Goal: Task Accomplishment & Management: Use online tool/utility

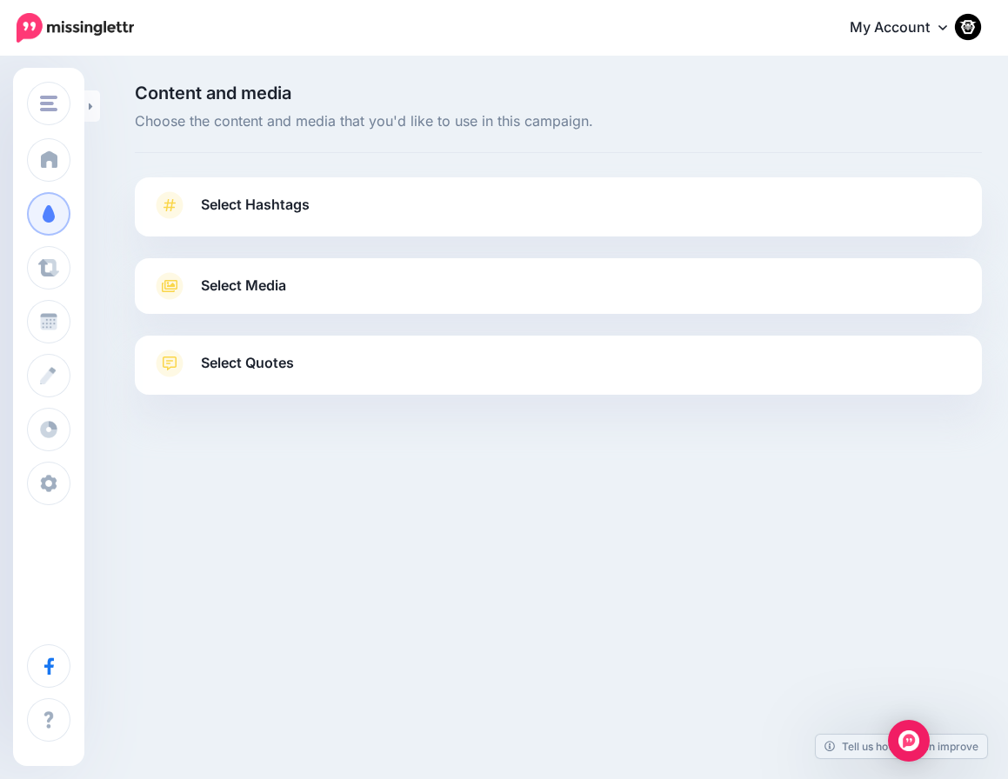
click at [232, 195] on span "Select Hashtags" at bounding box center [255, 204] width 109 height 23
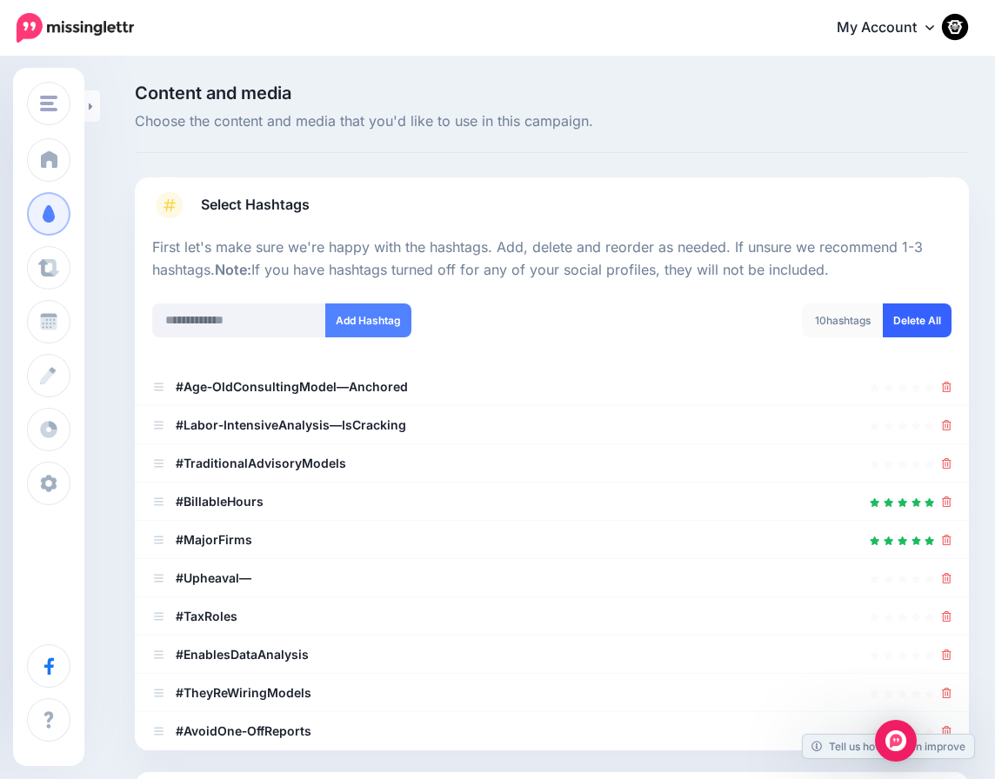
click at [951, 324] on link "Delete All" at bounding box center [917, 321] width 69 height 34
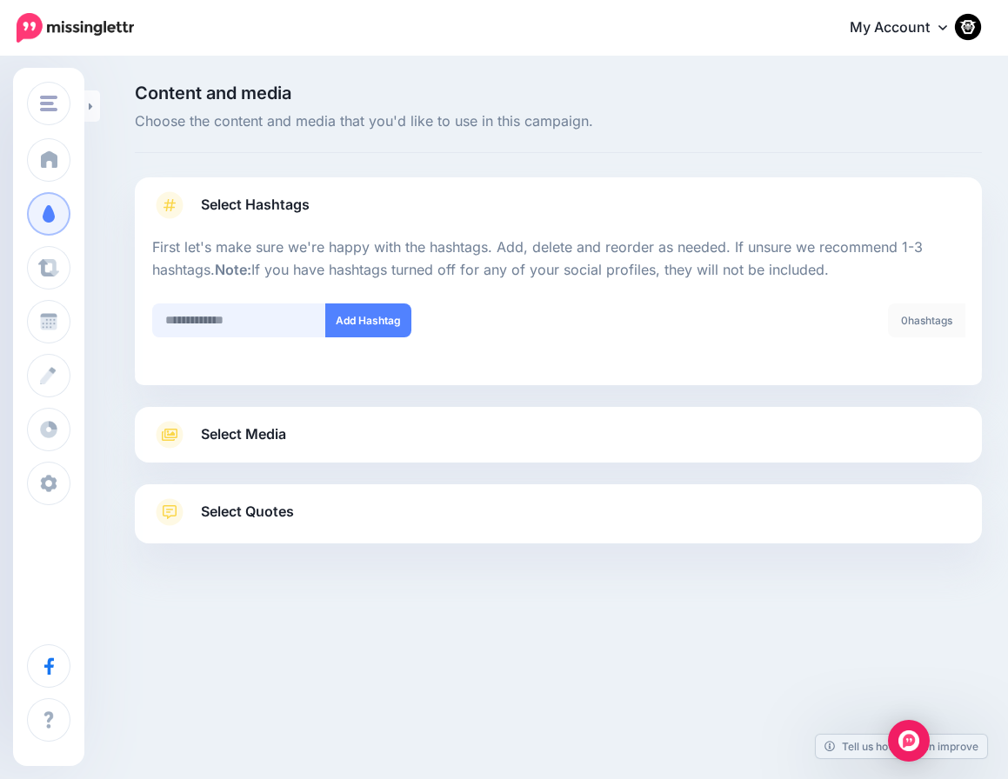
click at [207, 316] on input "text" at bounding box center [239, 321] width 174 height 34
type input "**********"
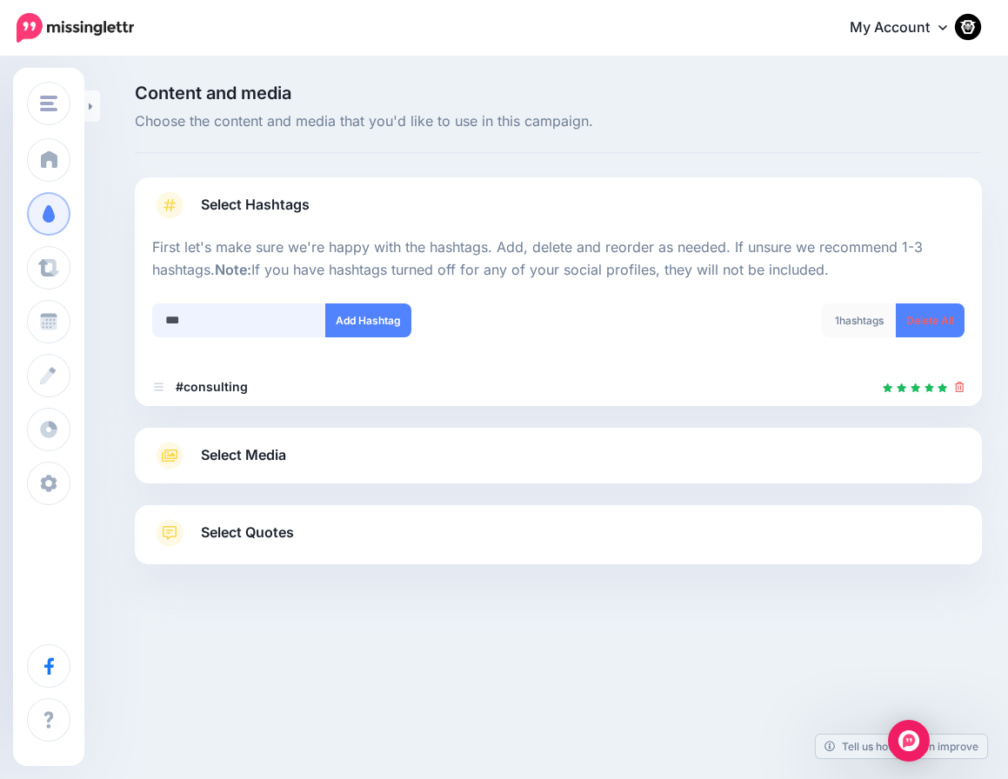
type input "****"
type input "***"
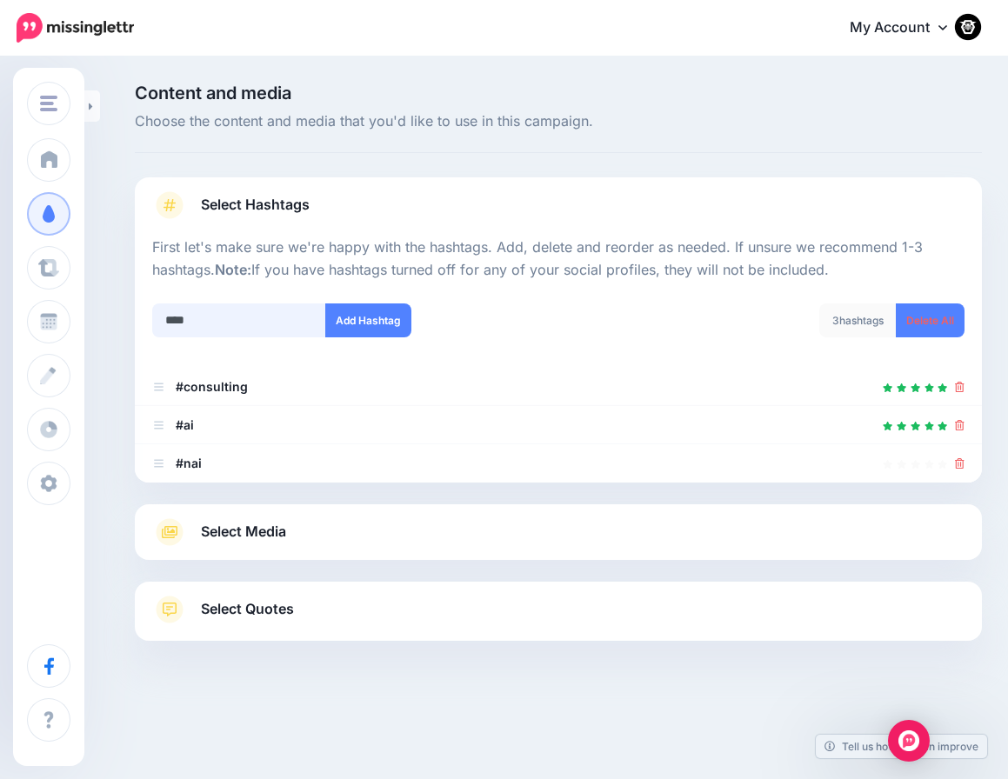
type input "*****"
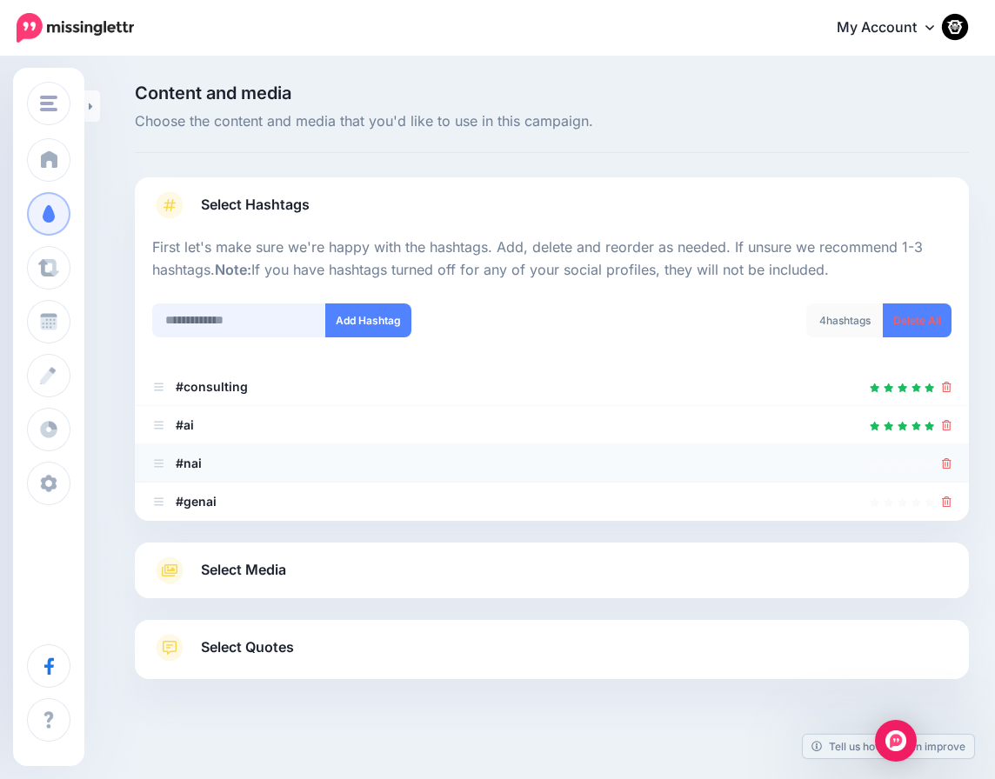
scroll to position [10, 0]
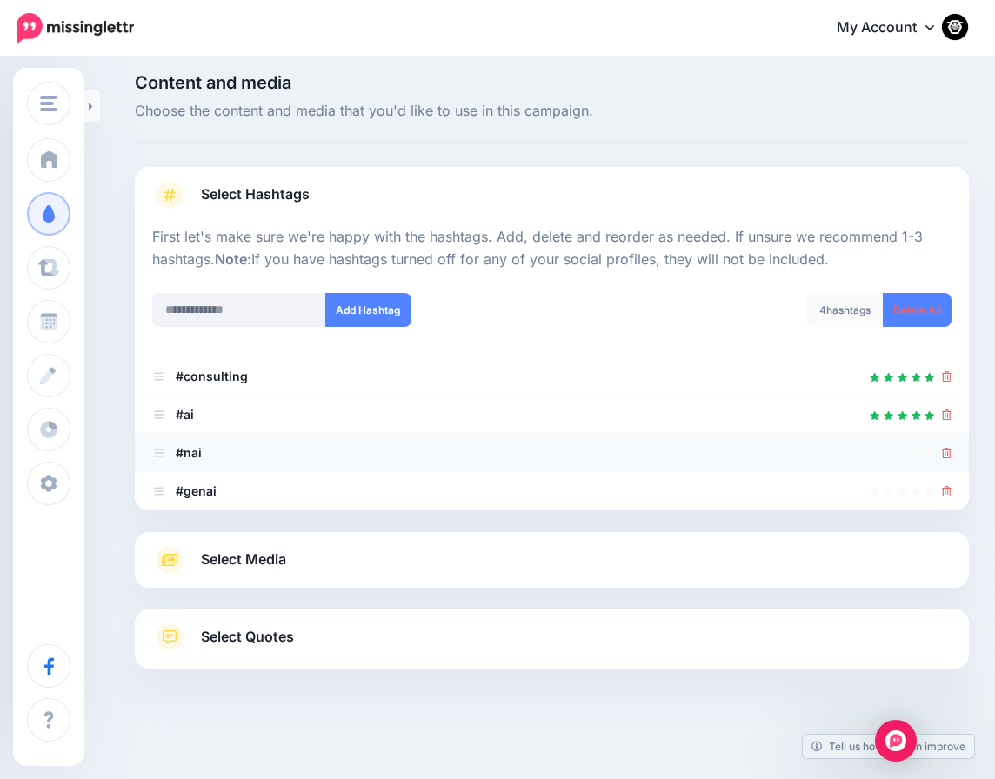
click at [951, 454] on icon at bounding box center [947, 453] width 10 height 10
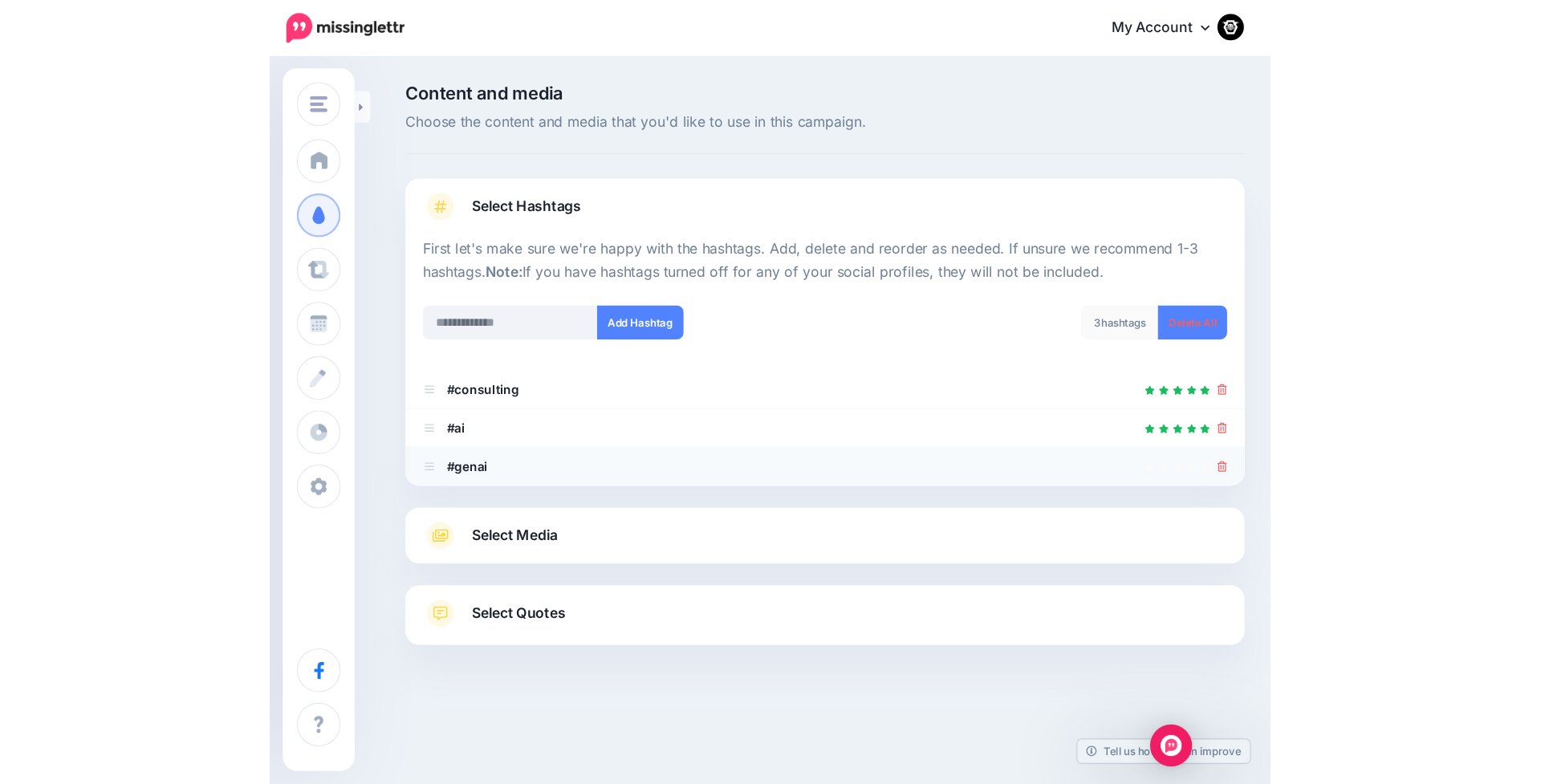
scroll to position [0, 0]
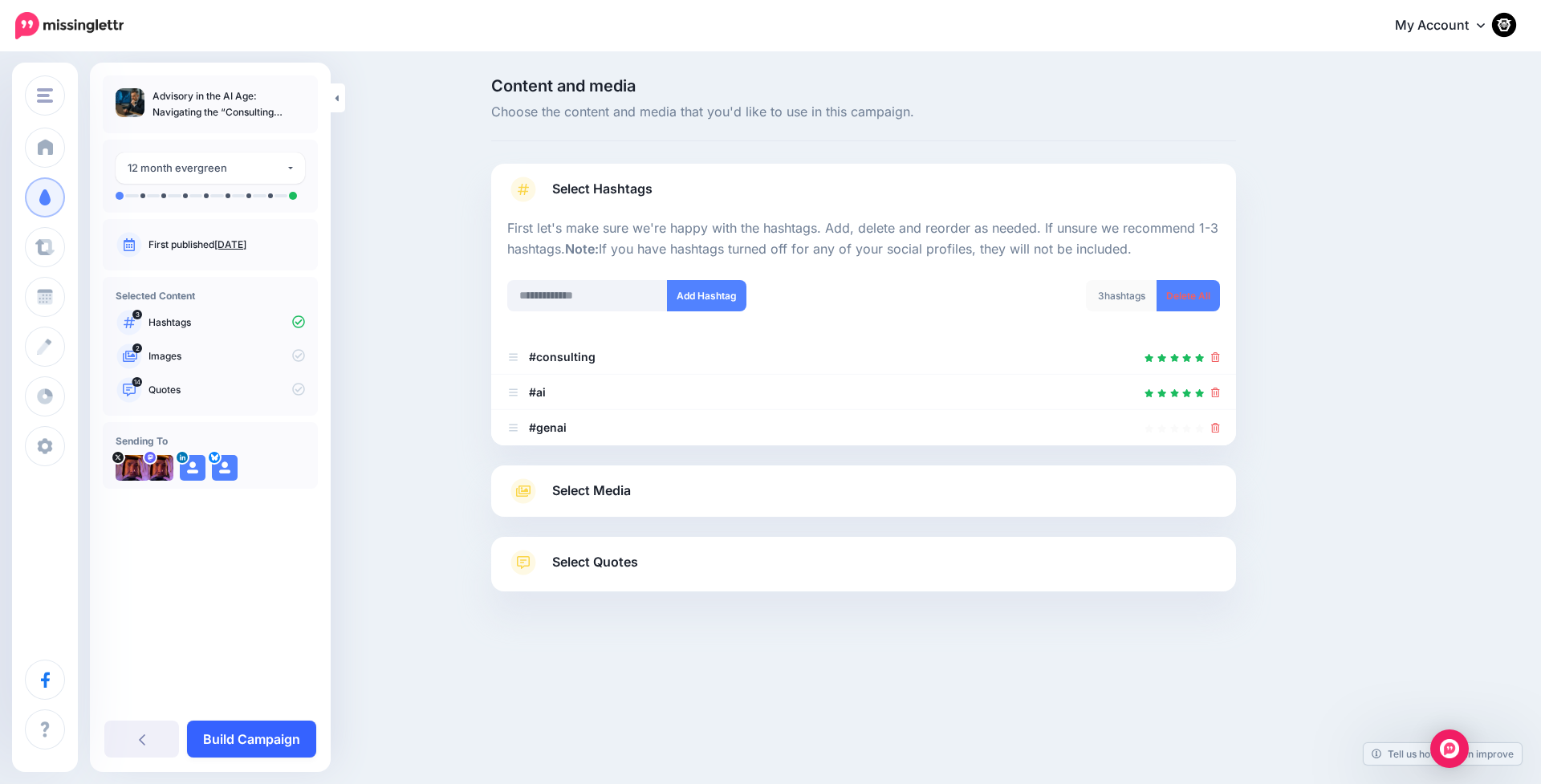
click at [219, 718] on link "Build Campaign" at bounding box center [252, 739] width 129 height 37
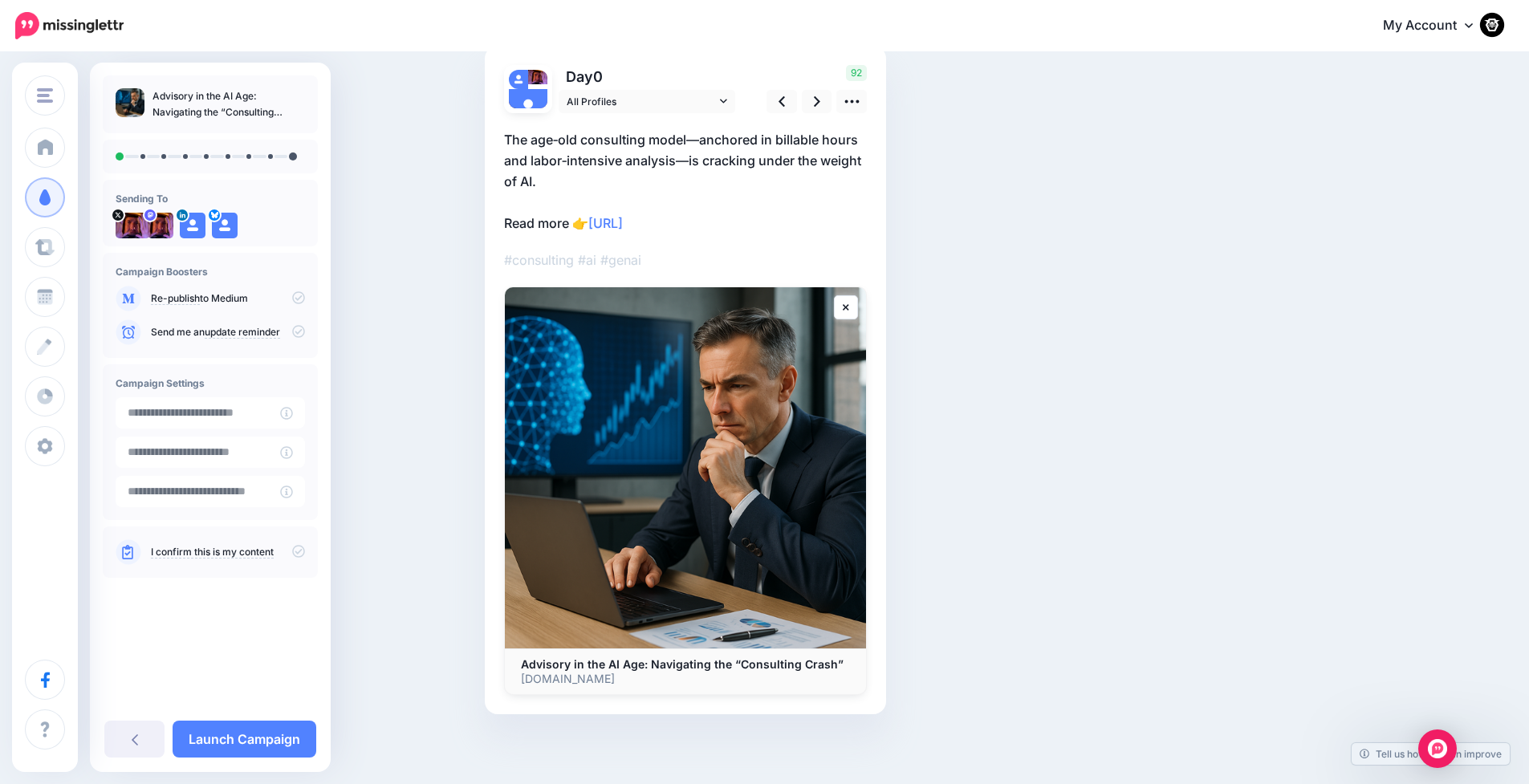
scroll to position [120, 0]
click at [820, 97] on icon at bounding box center [817, 100] width 6 height 17
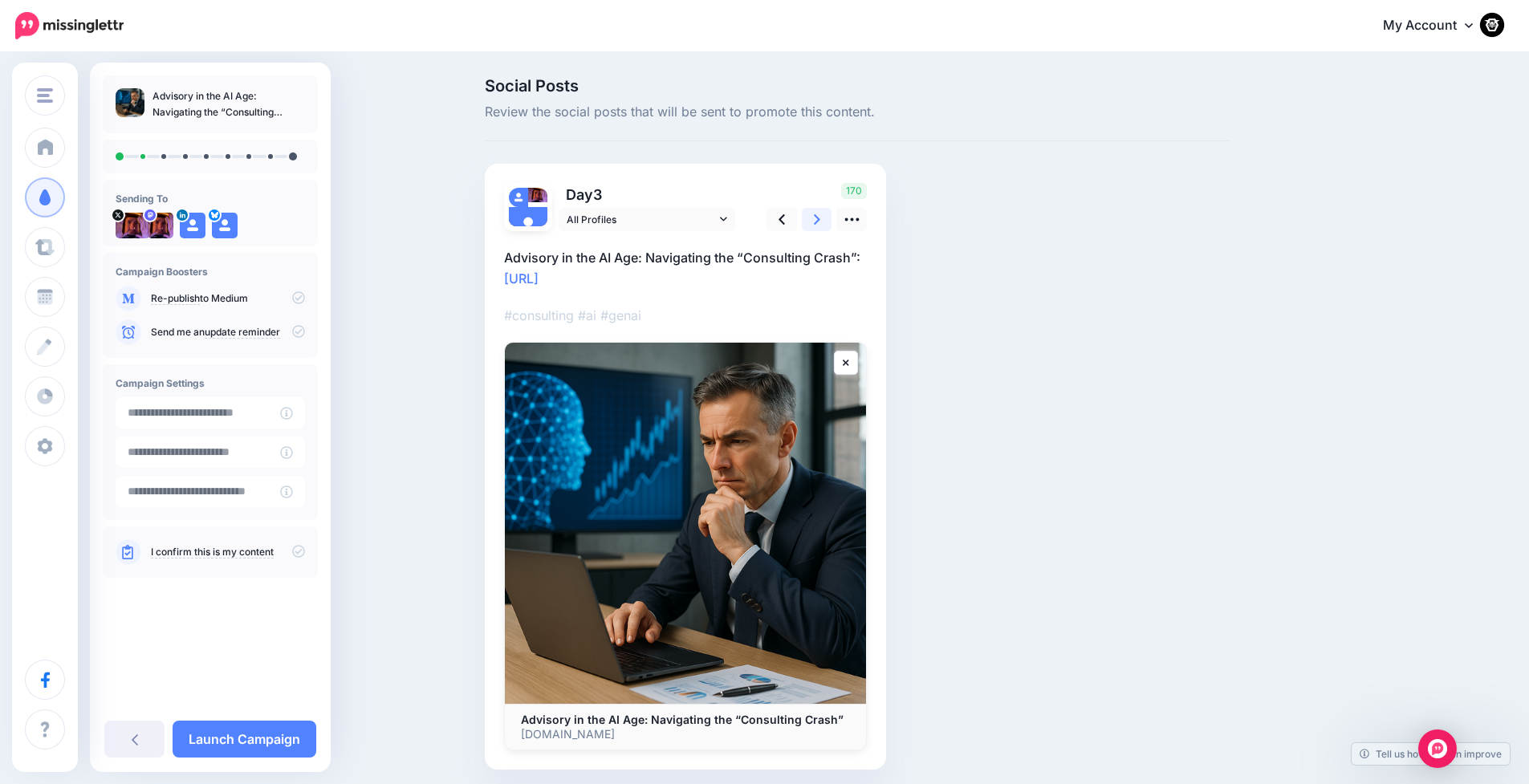
click at [820, 219] on icon at bounding box center [817, 220] width 6 height 17
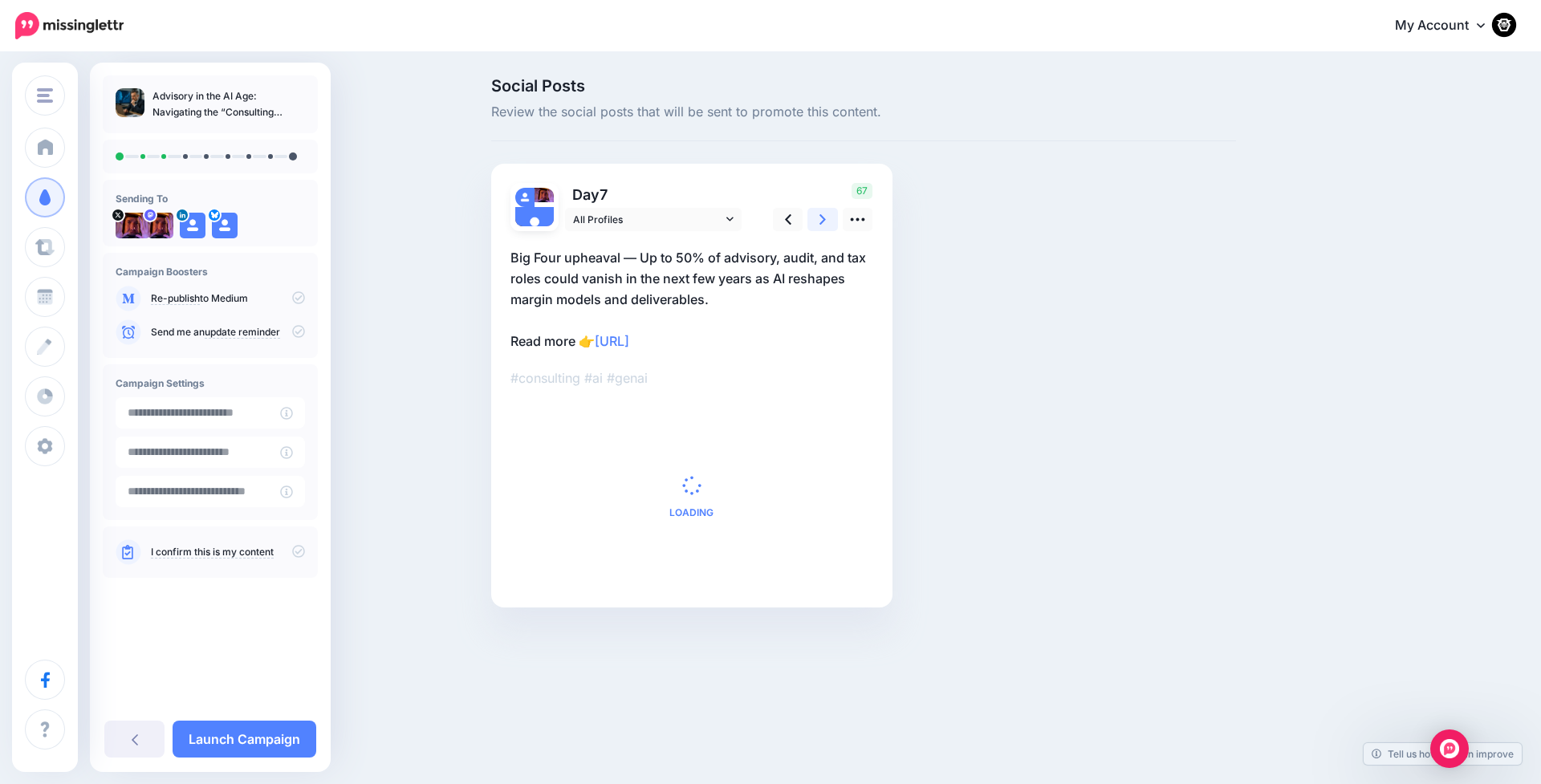
click at [820, 219] on icon at bounding box center [822, 220] width 6 height 17
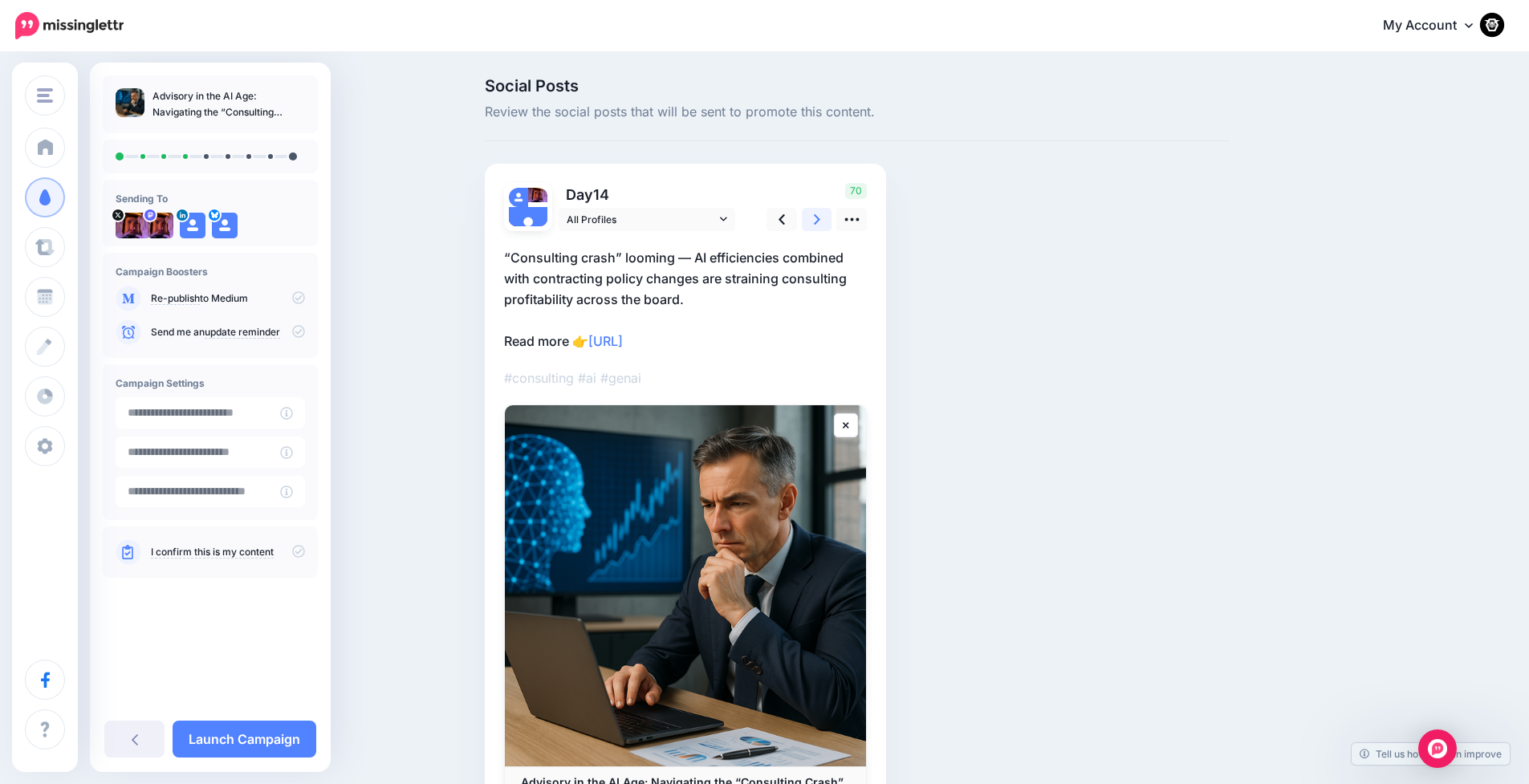
click at [820, 219] on icon at bounding box center [817, 220] width 6 height 17
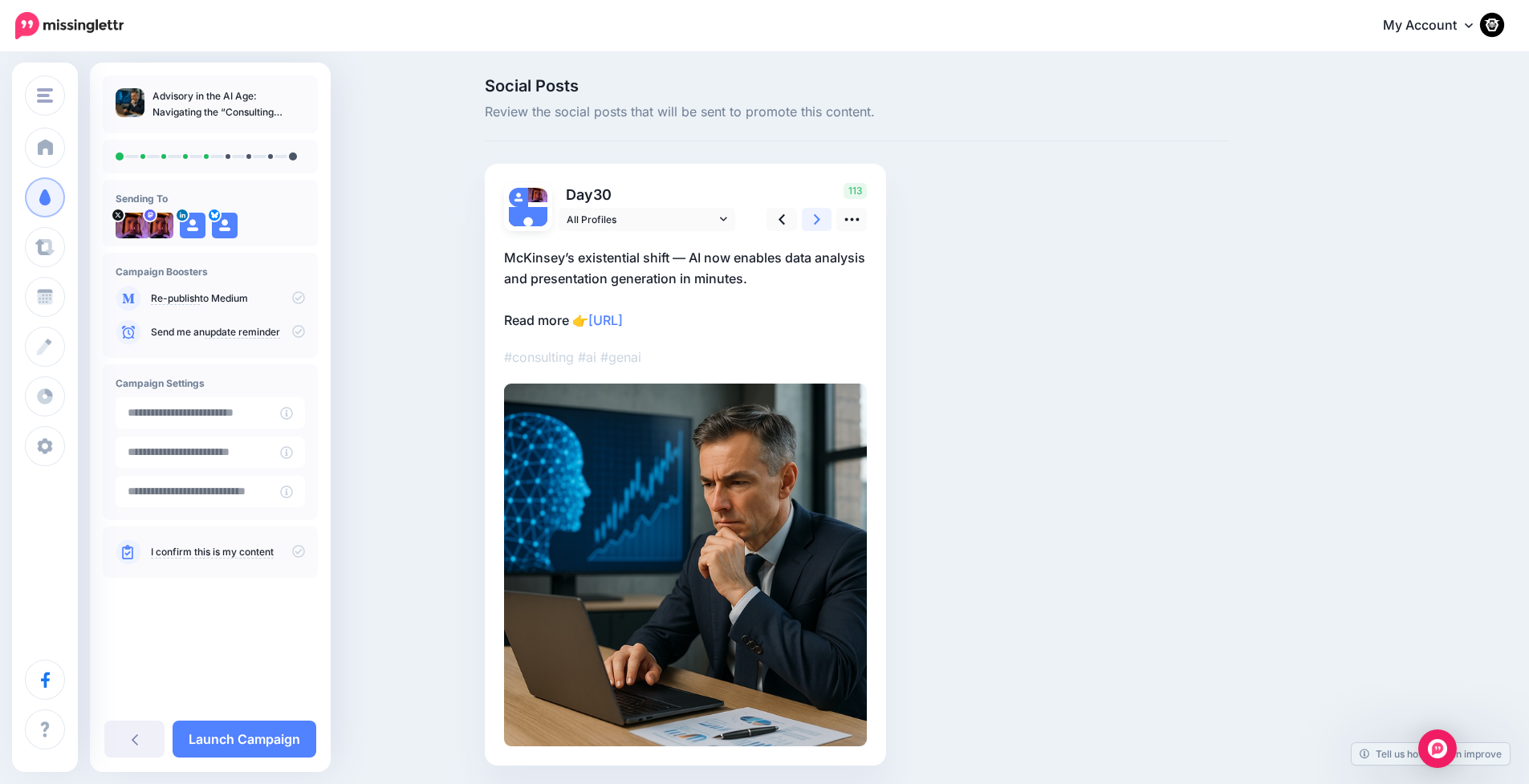
click at [820, 219] on icon at bounding box center [817, 220] width 6 height 17
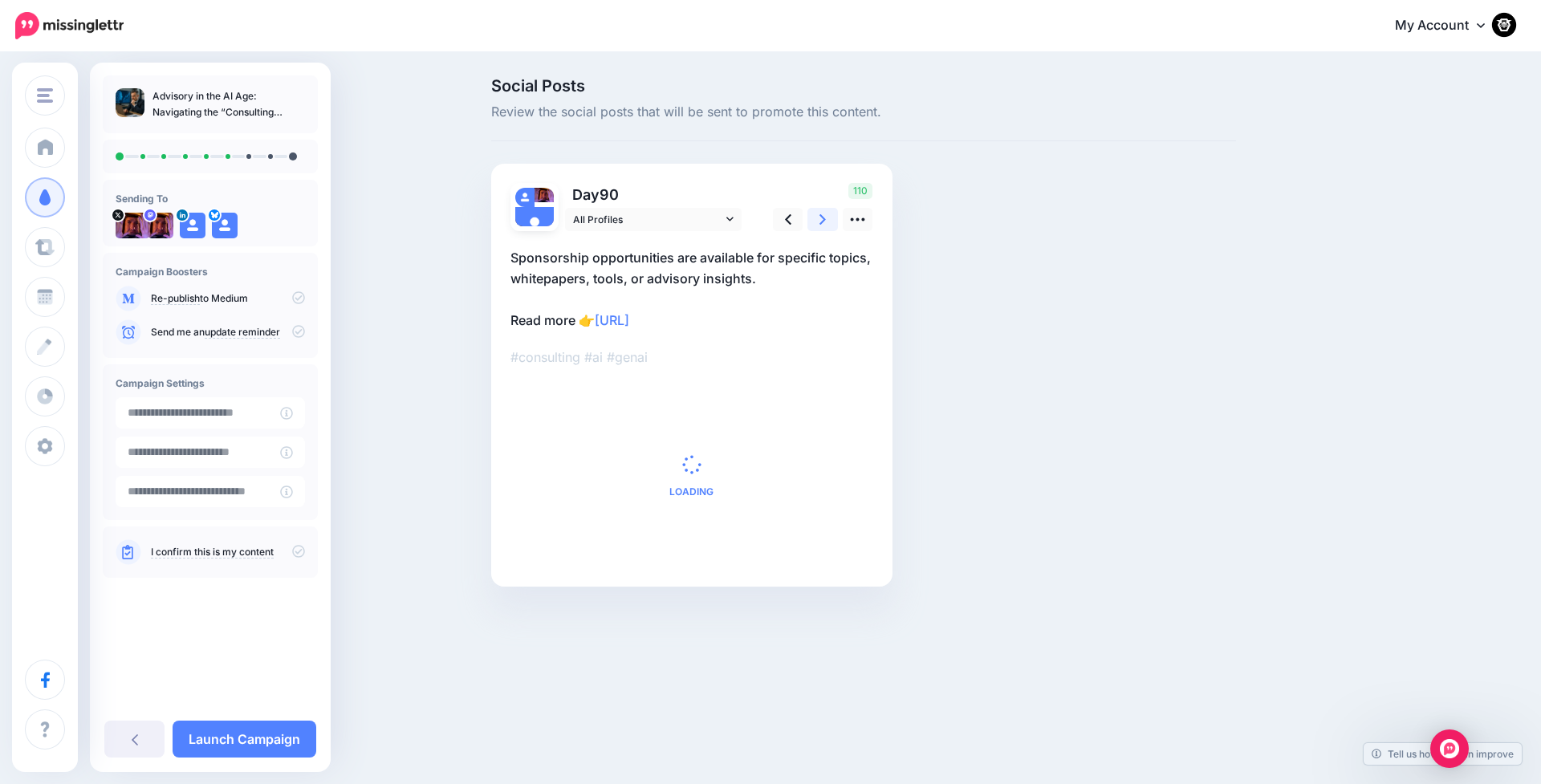
click at [820, 219] on icon at bounding box center [822, 220] width 6 height 17
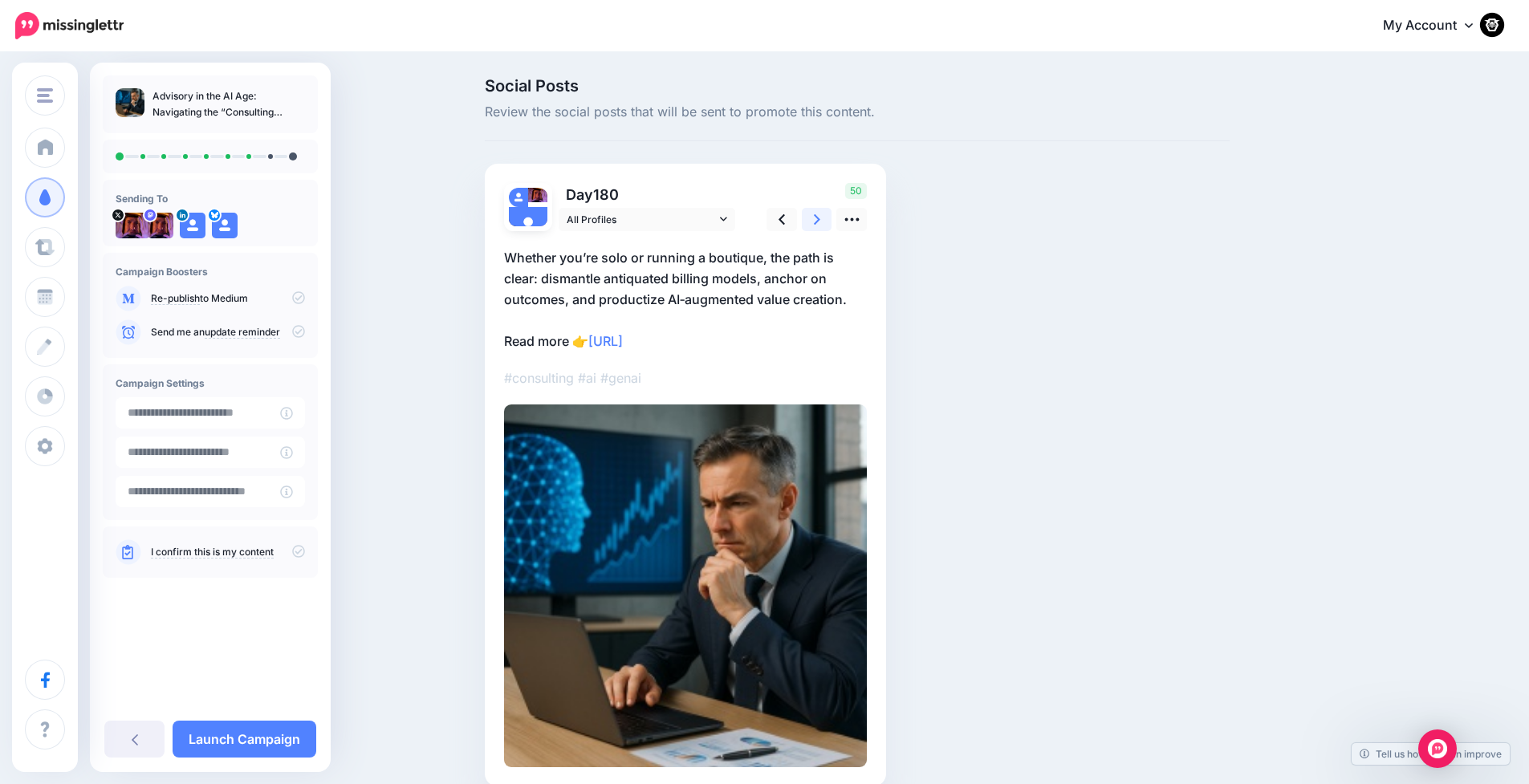
click at [820, 219] on icon at bounding box center [817, 220] width 6 height 17
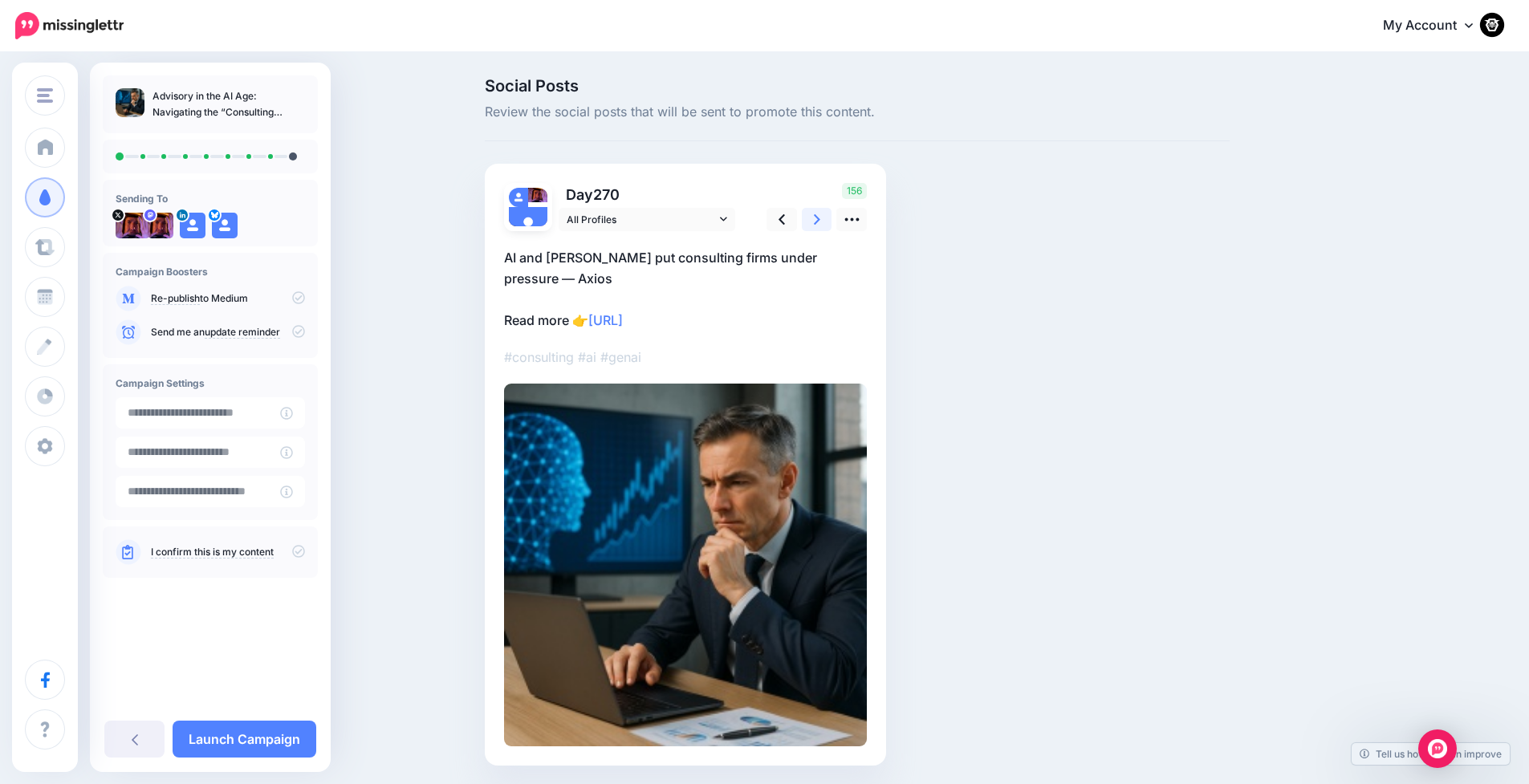
click at [820, 219] on icon at bounding box center [817, 220] width 6 height 17
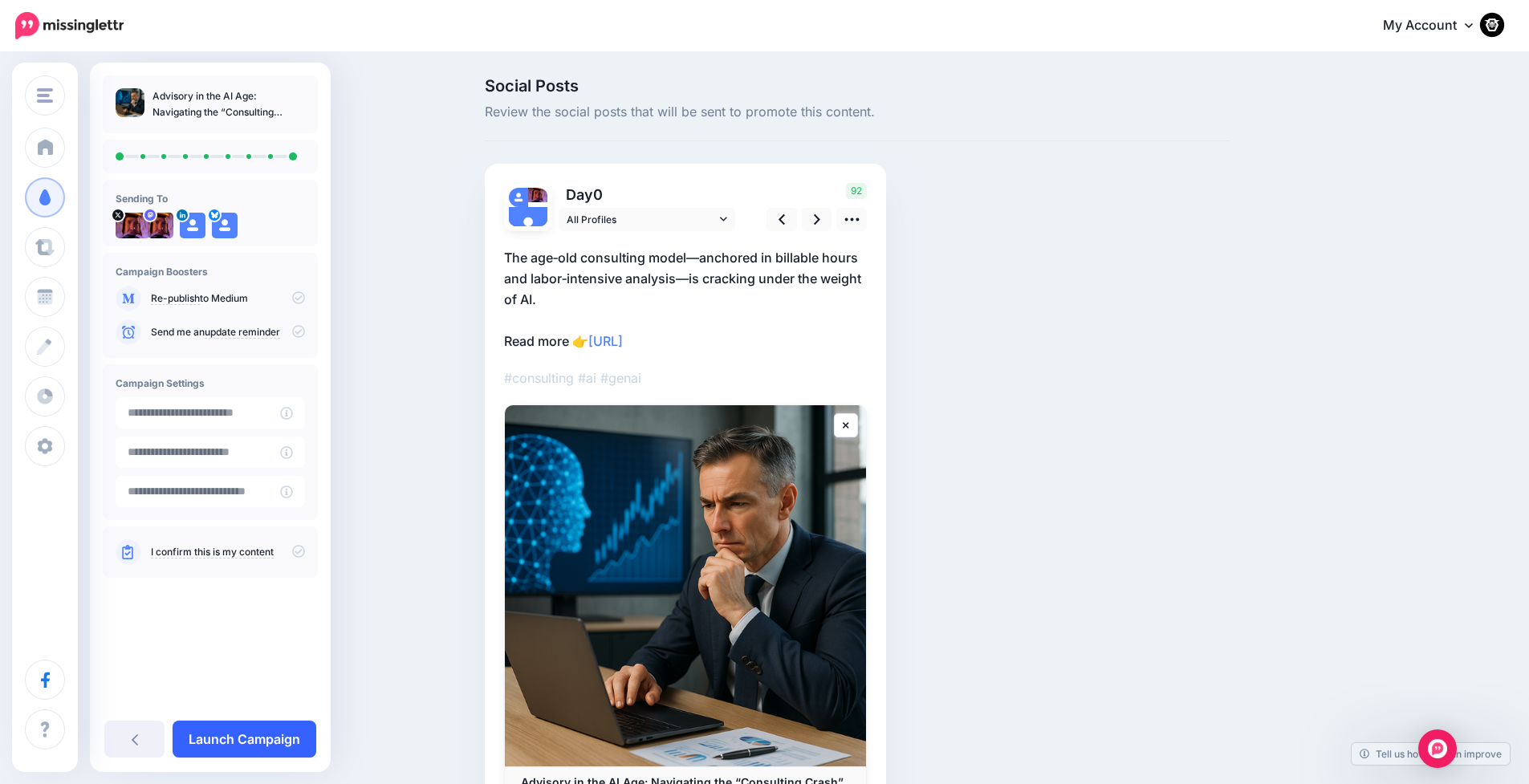
click at [237, 735] on link "Launch Campaign" at bounding box center [245, 739] width 144 height 37
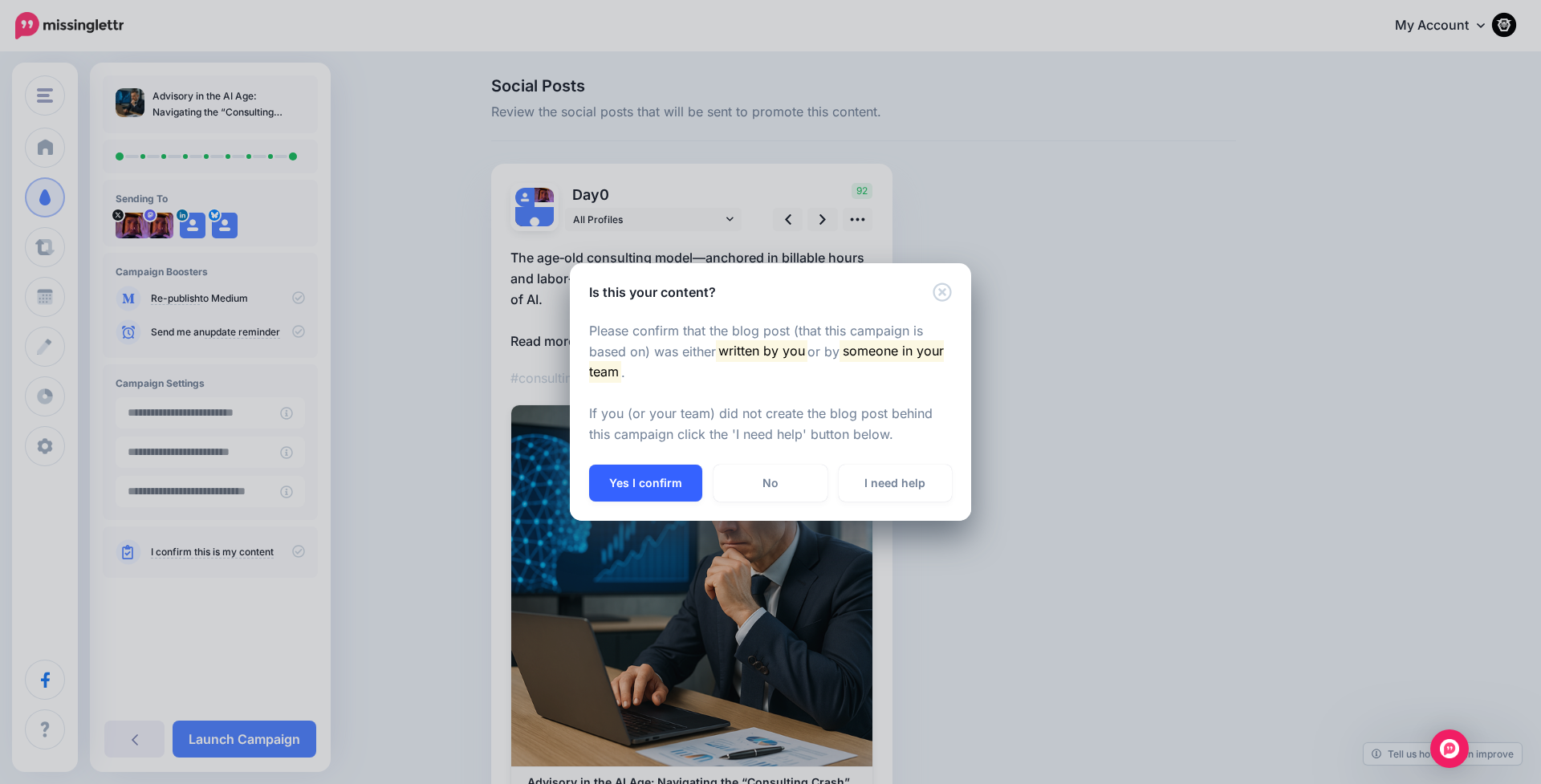
click at [636, 478] on button "Yes I confirm" at bounding box center [645, 483] width 113 height 37
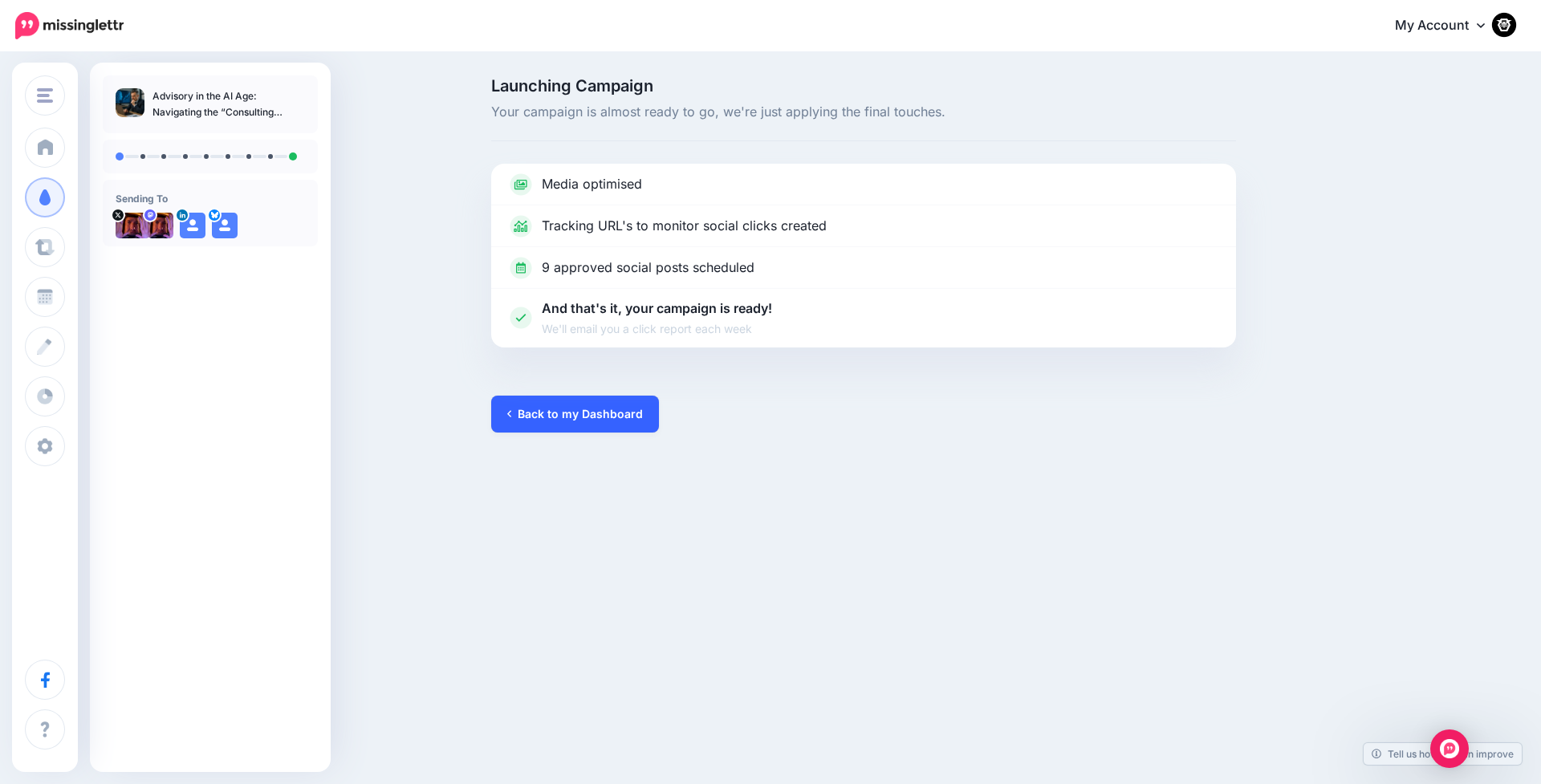
click at [555, 411] on link "Back to my Dashboard" at bounding box center [575, 414] width 168 height 37
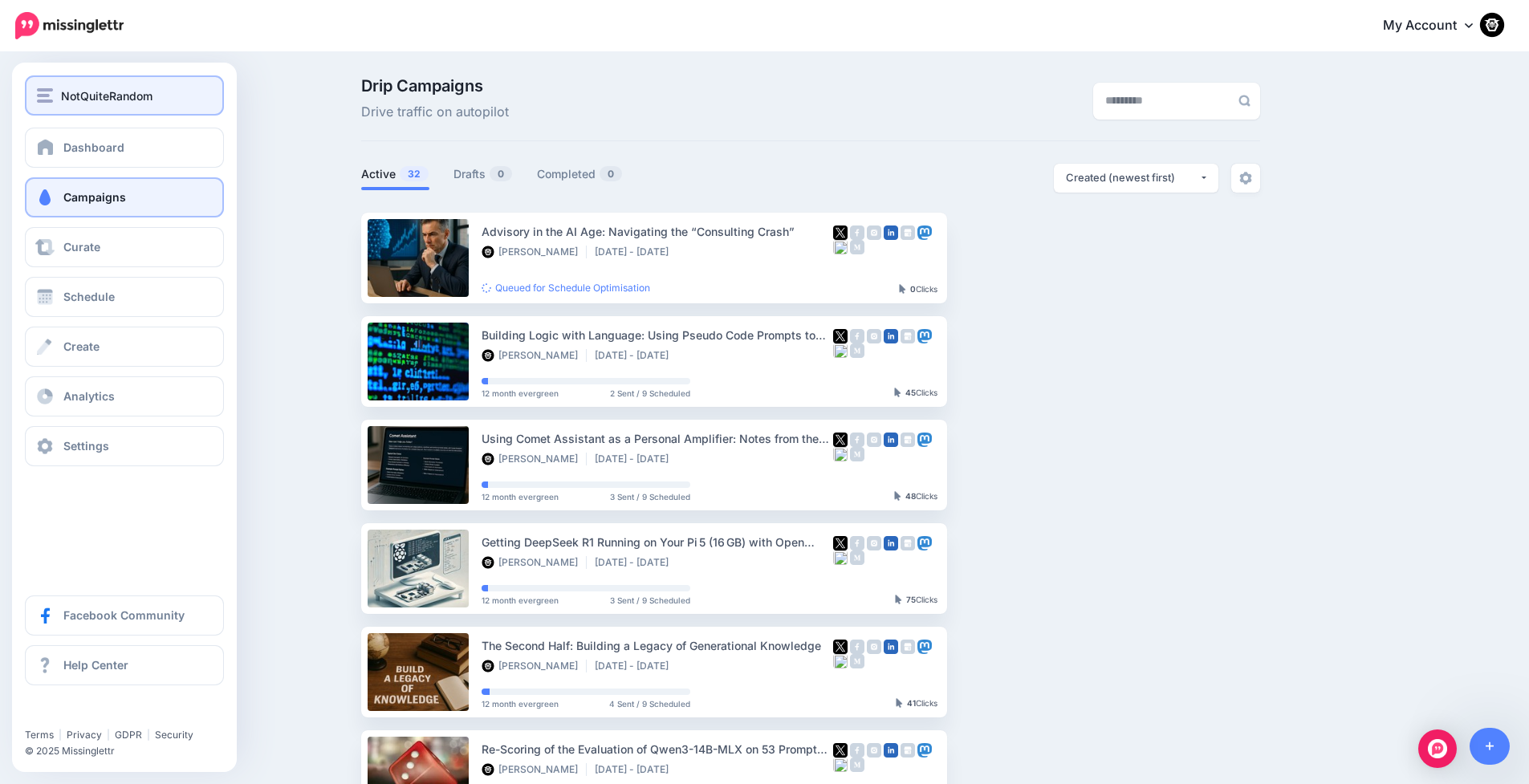
click at [54, 95] on div "NotQuiteRandom" at bounding box center [125, 96] width 175 height 18
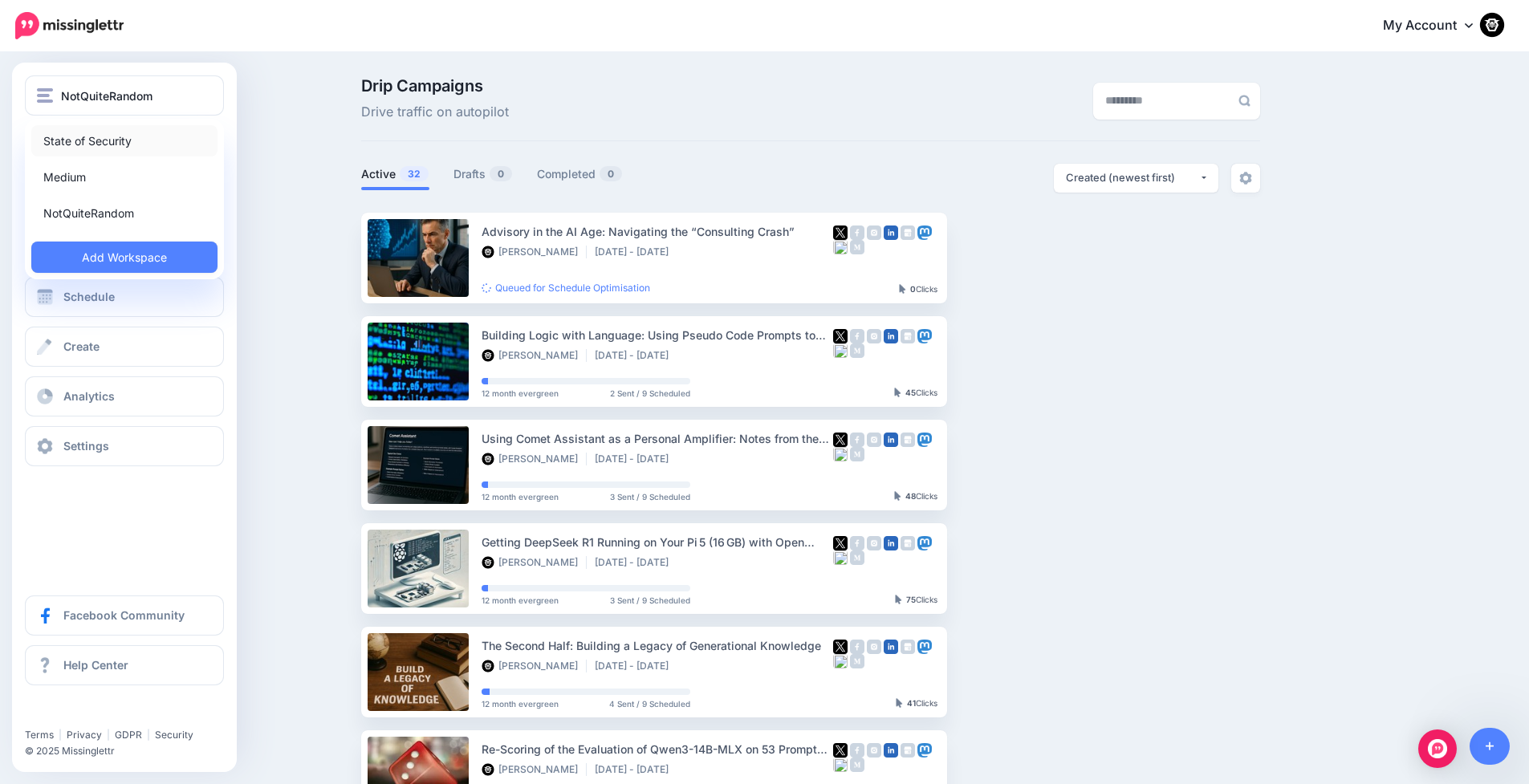
click at [45, 145] on link "State of Security" at bounding box center [125, 141] width 186 height 31
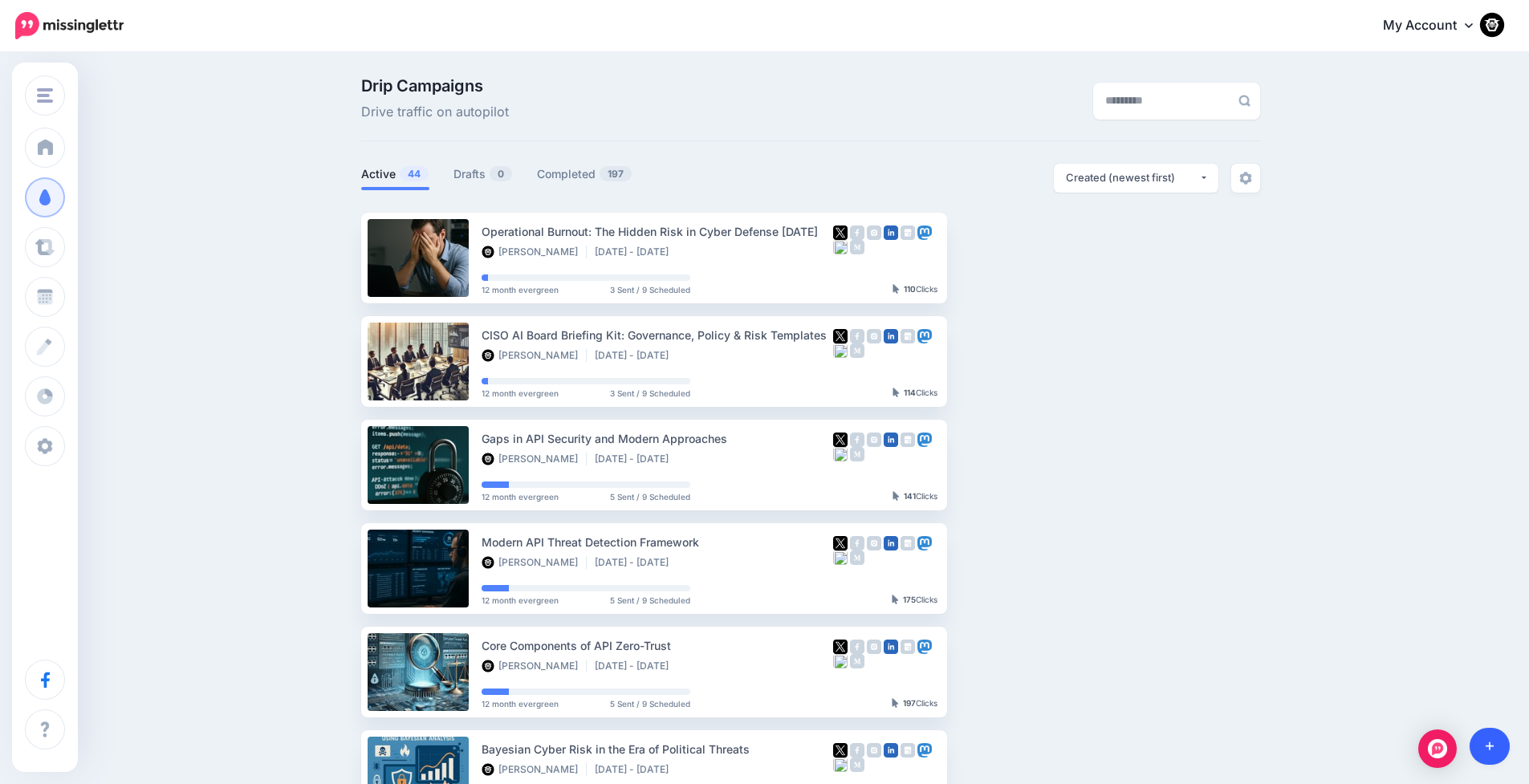
click at [1486, 743] on icon at bounding box center [1490, 746] width 9 height 11
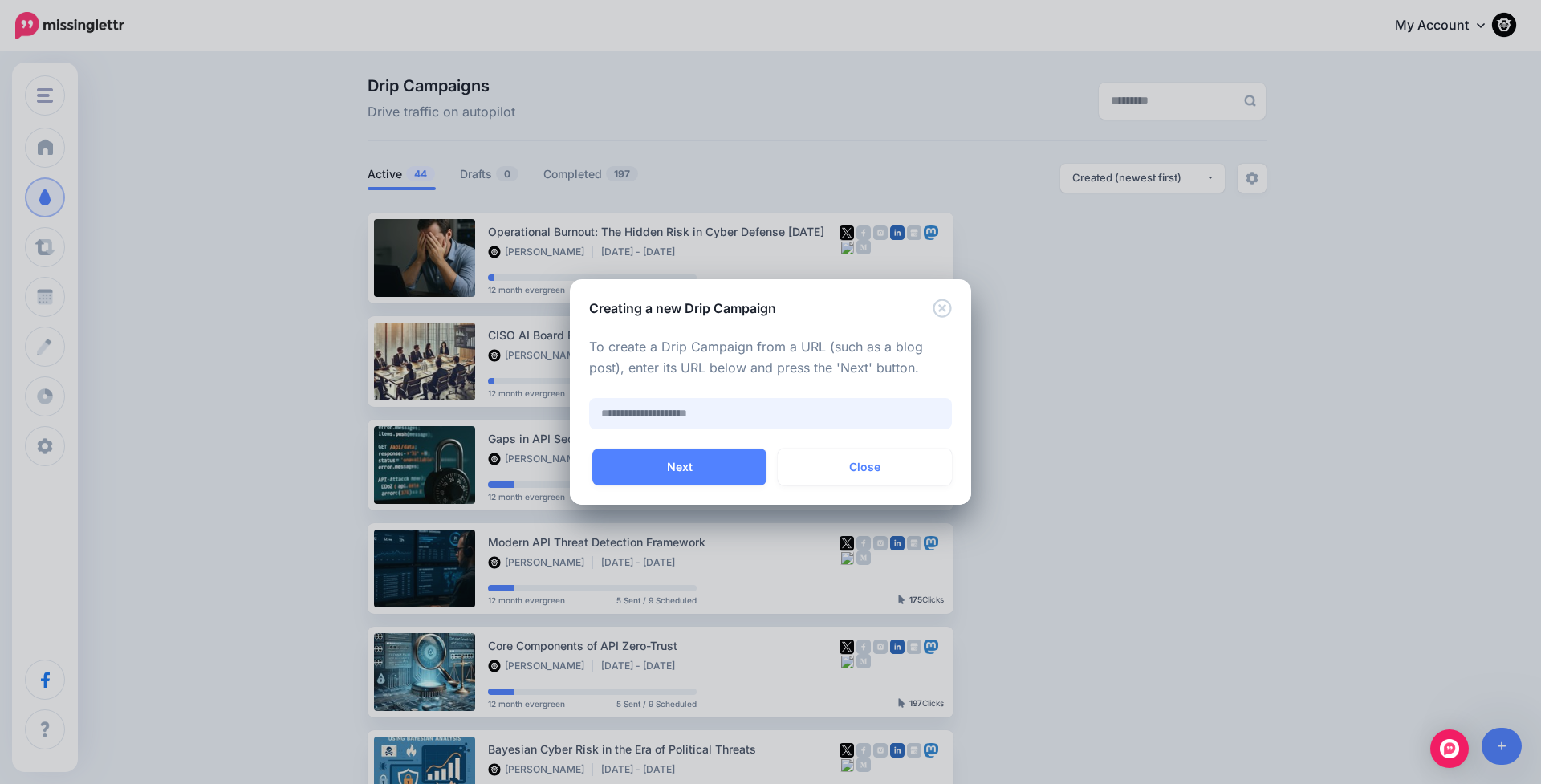
paste input "**********"
type input "**********"
click at [656, 477] on button "Next" at bounding box center [679, 467] width 174 height 37
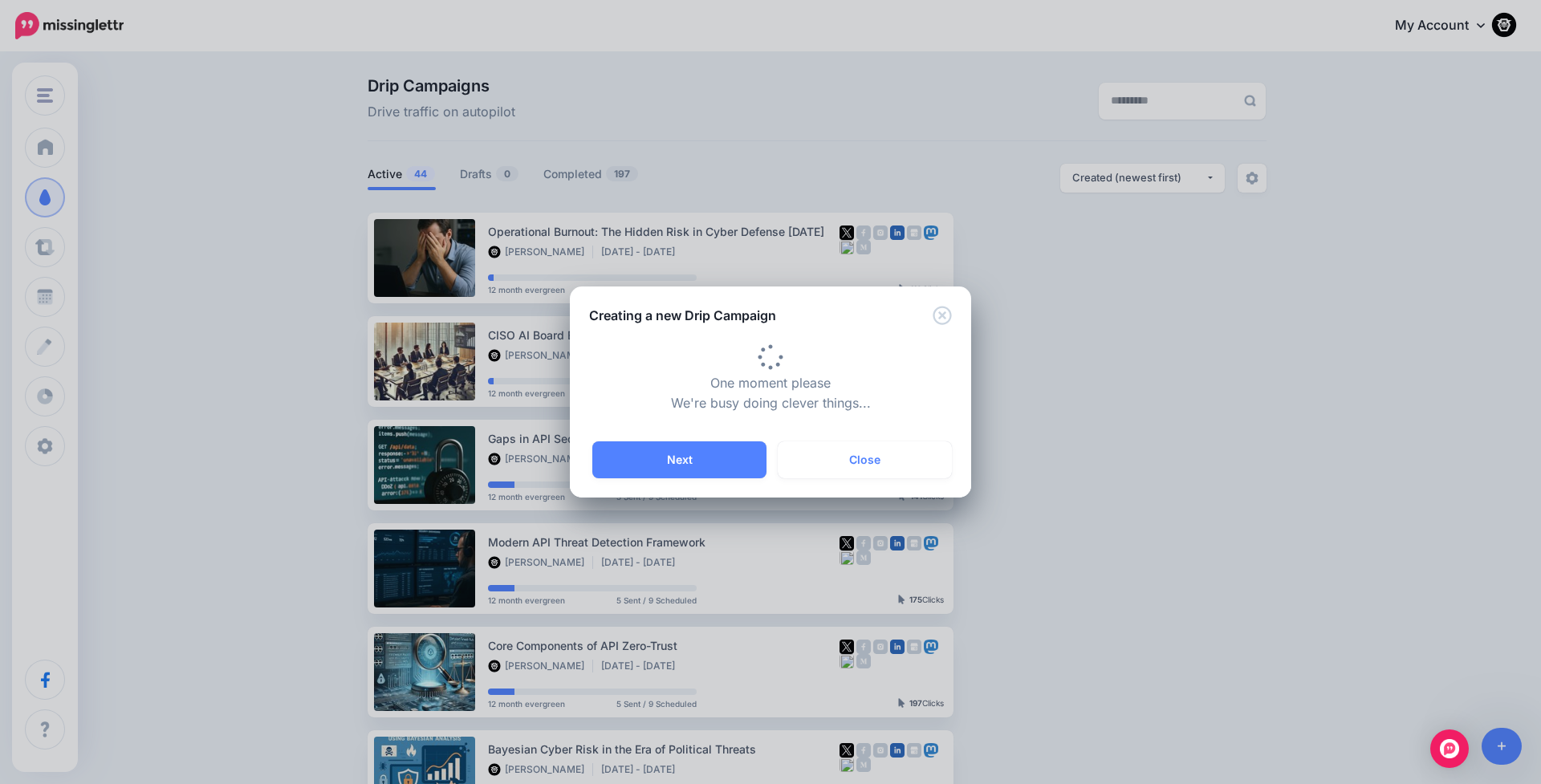
type input "**********"
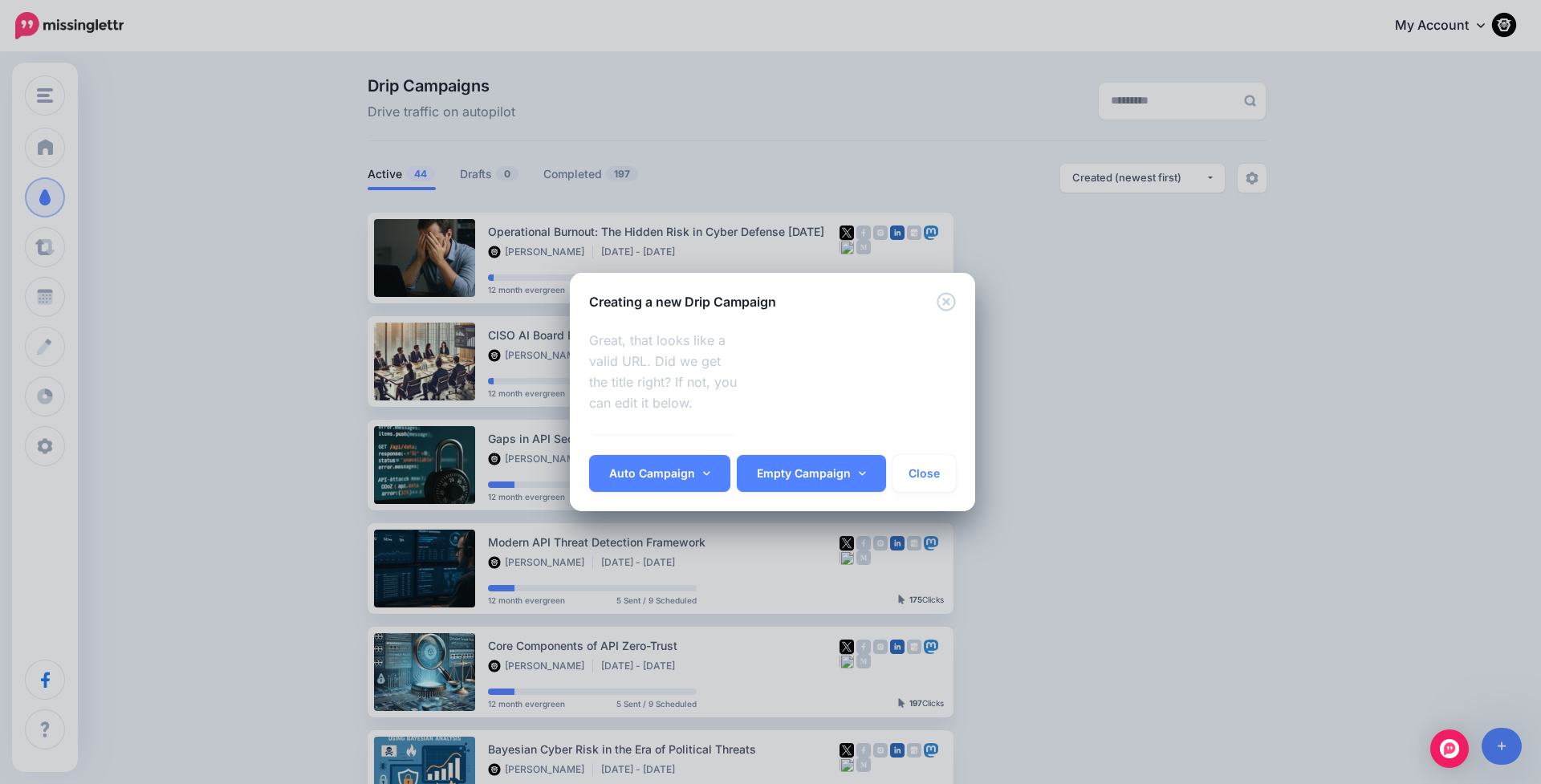
scroll to position [430, 0]
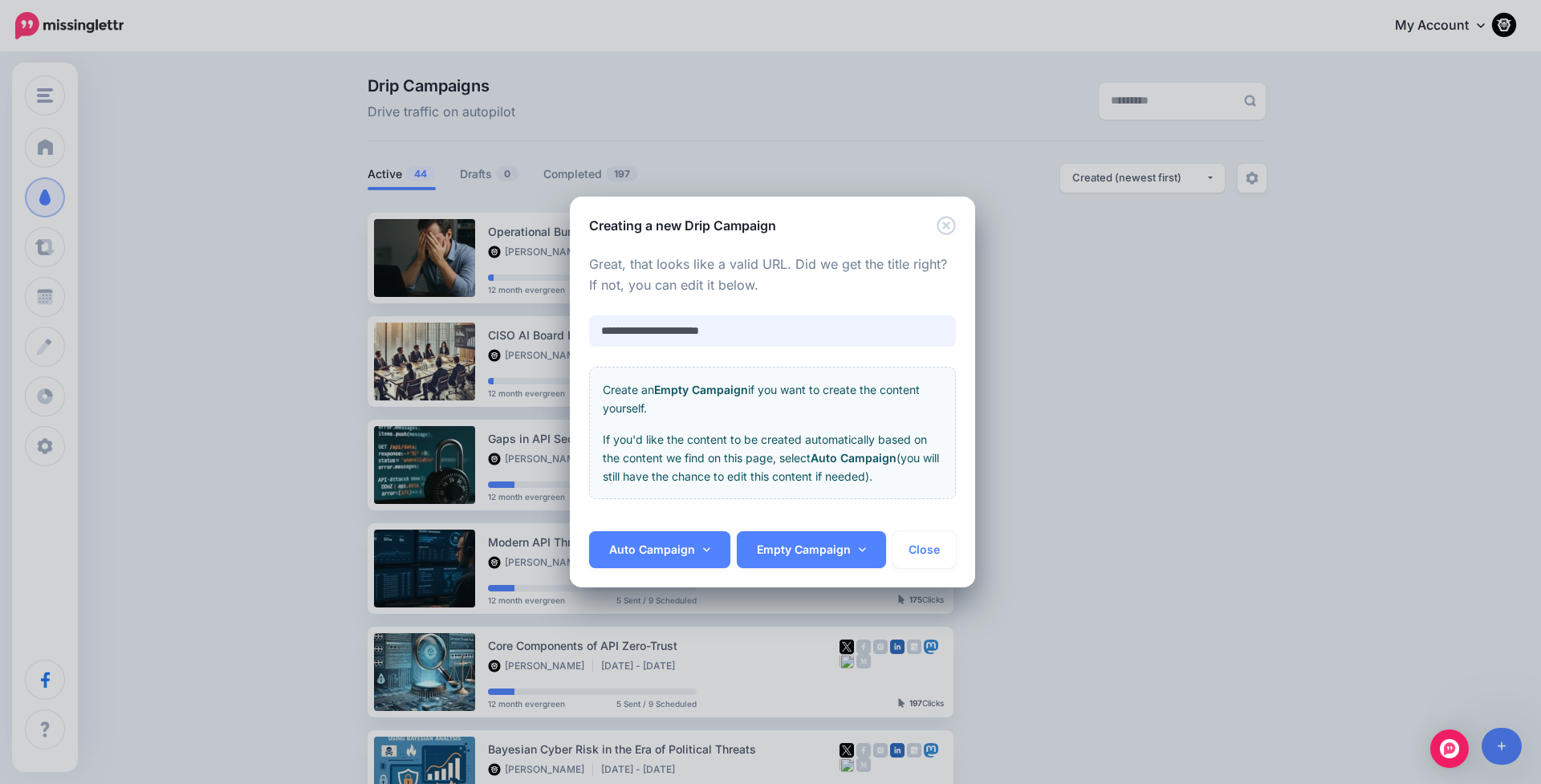
drag, startPoint x: 723, startPoint y: 338, endPoint x: 549, endPoint y: 312, distance: 175.9
click at [549, 312] on div "**********" at bounding box center [770, 392] width 1541 height 784
paste input "**********"
type input "**********"
click at [647, 556] on link "Auto Campaign" at bounding box center [659, 550] width 141 height 37
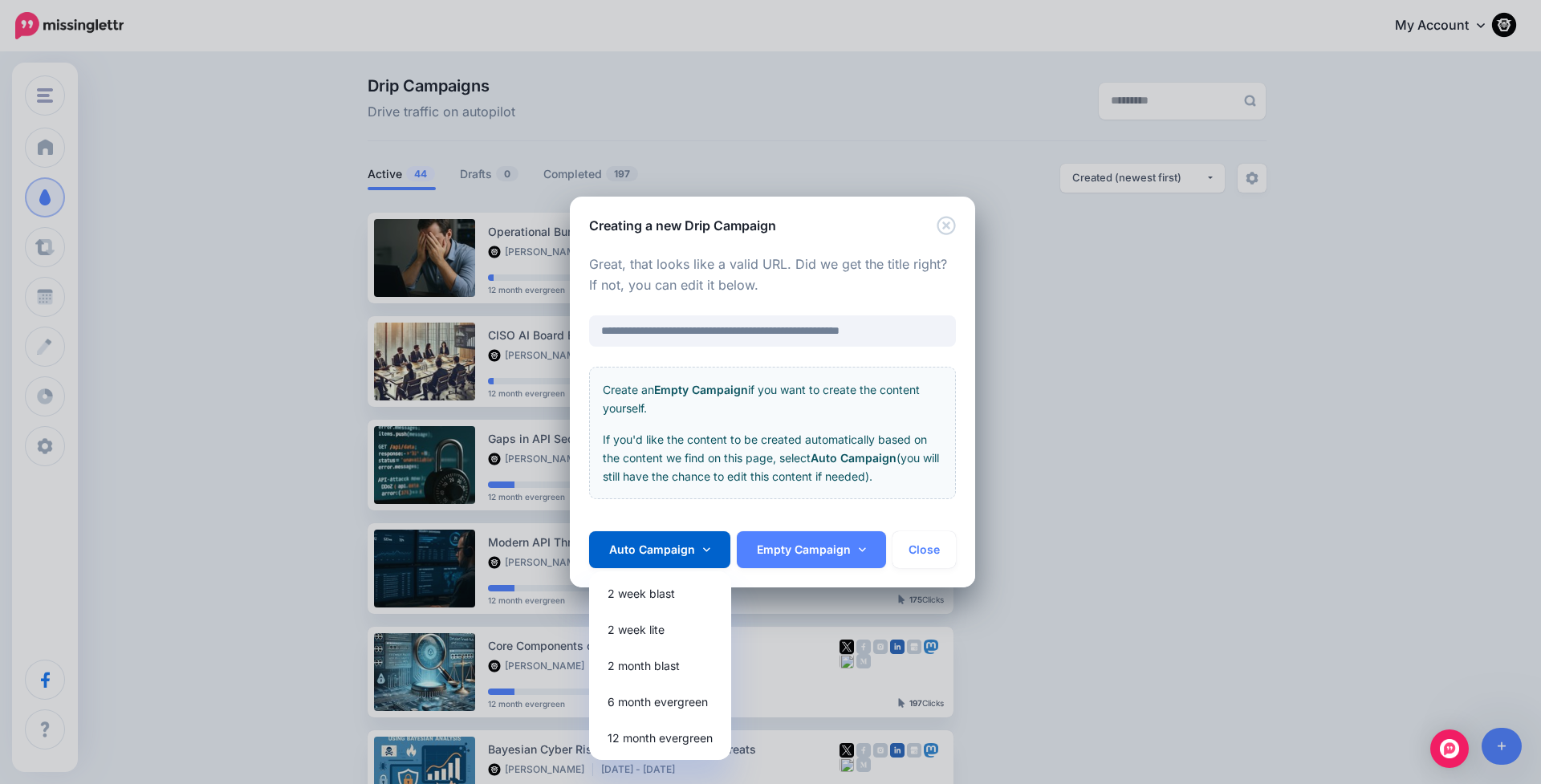
click at [633, 738] on link "12 month evergreen" at bounding box center [660, 738] width 129 height 31
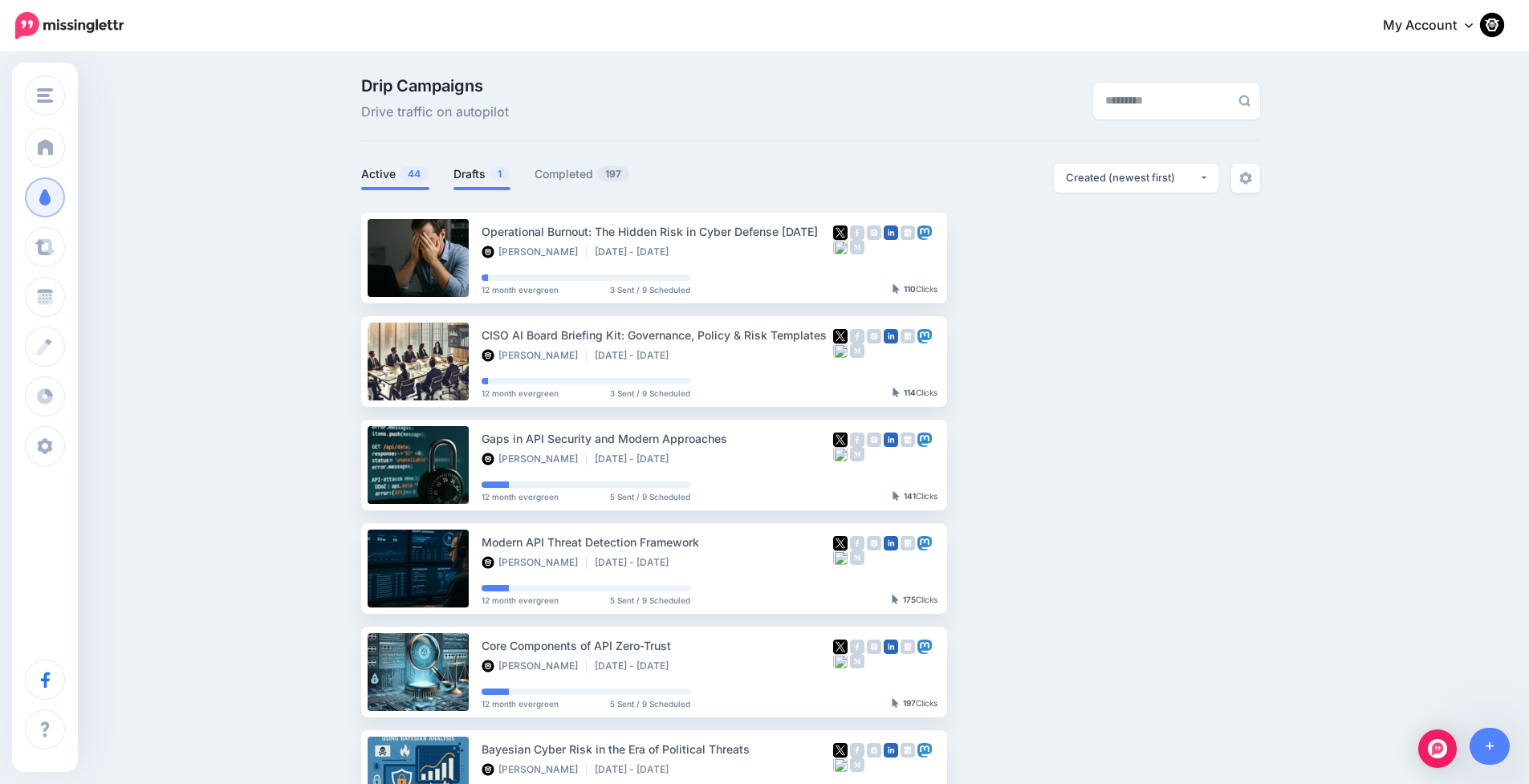
click at [482, 174] on link "Drafts 1" at bounding box center [482, 173] width 57 height 19
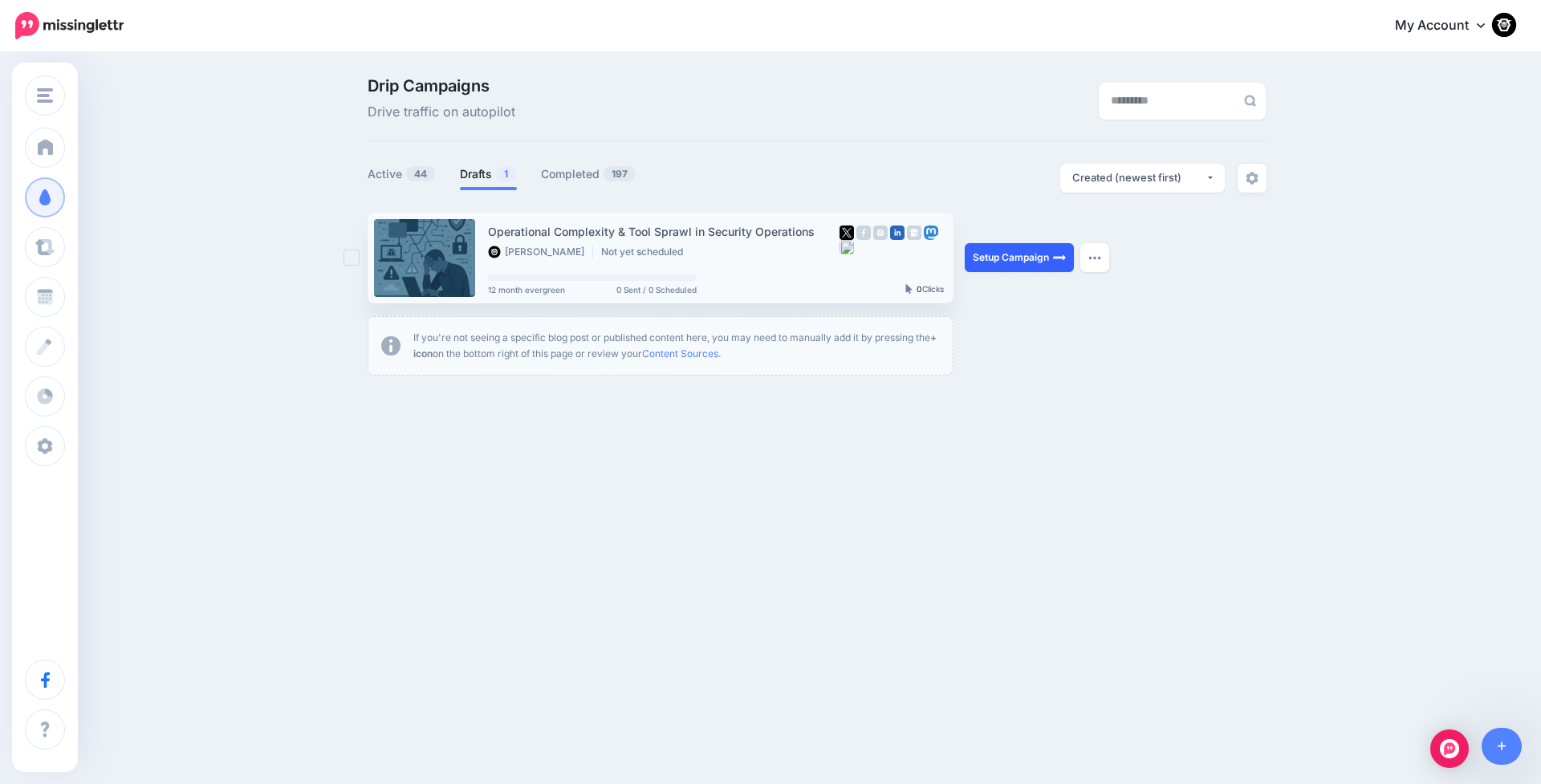
click at [990, 256] on link "Setup Campaign" at bounding box center [1019, 257] width 109 height 29
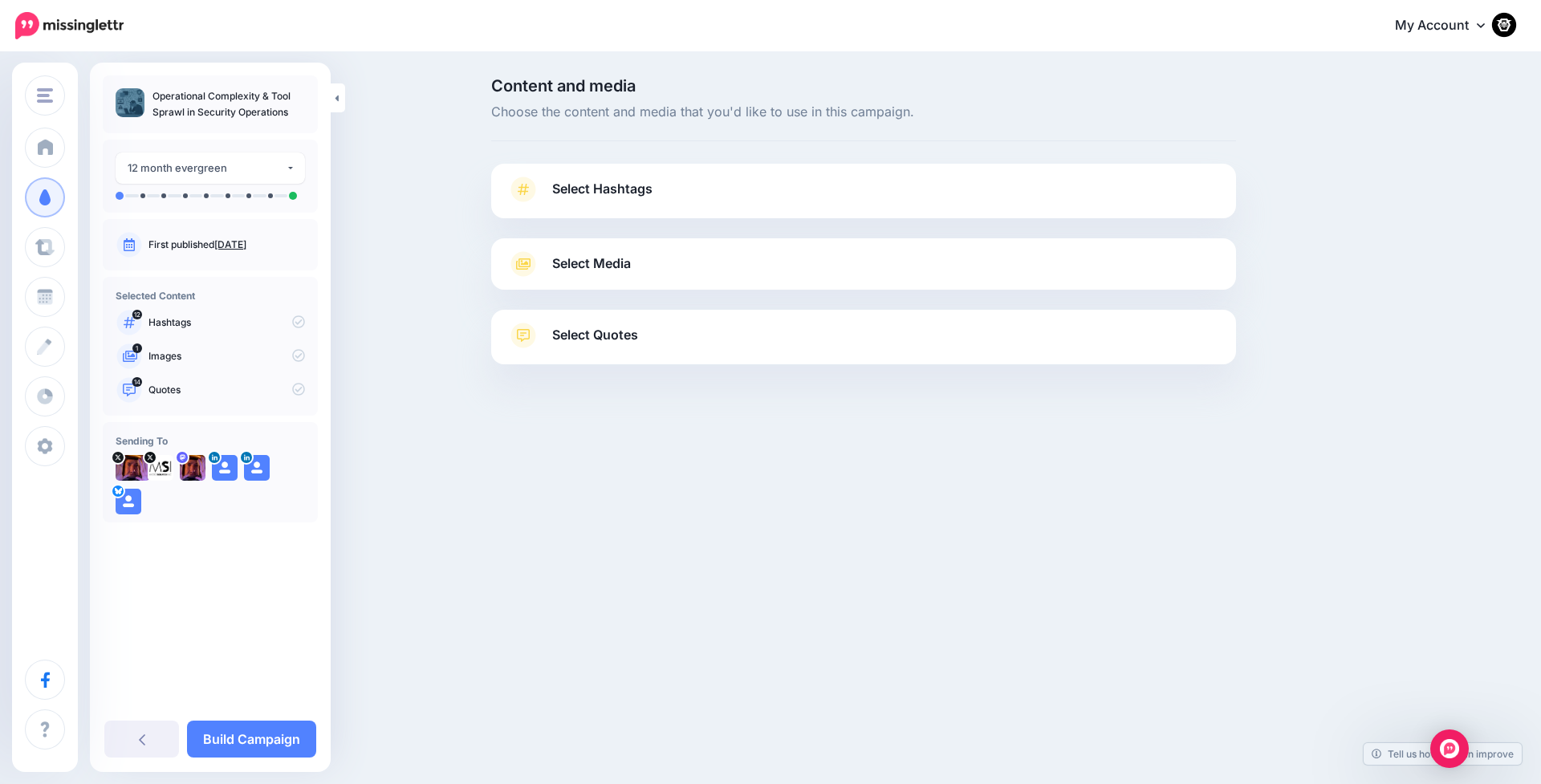
click at [584, 197] on span "Select Hashtags" at bounding box center [602, 188] width 101 height 21
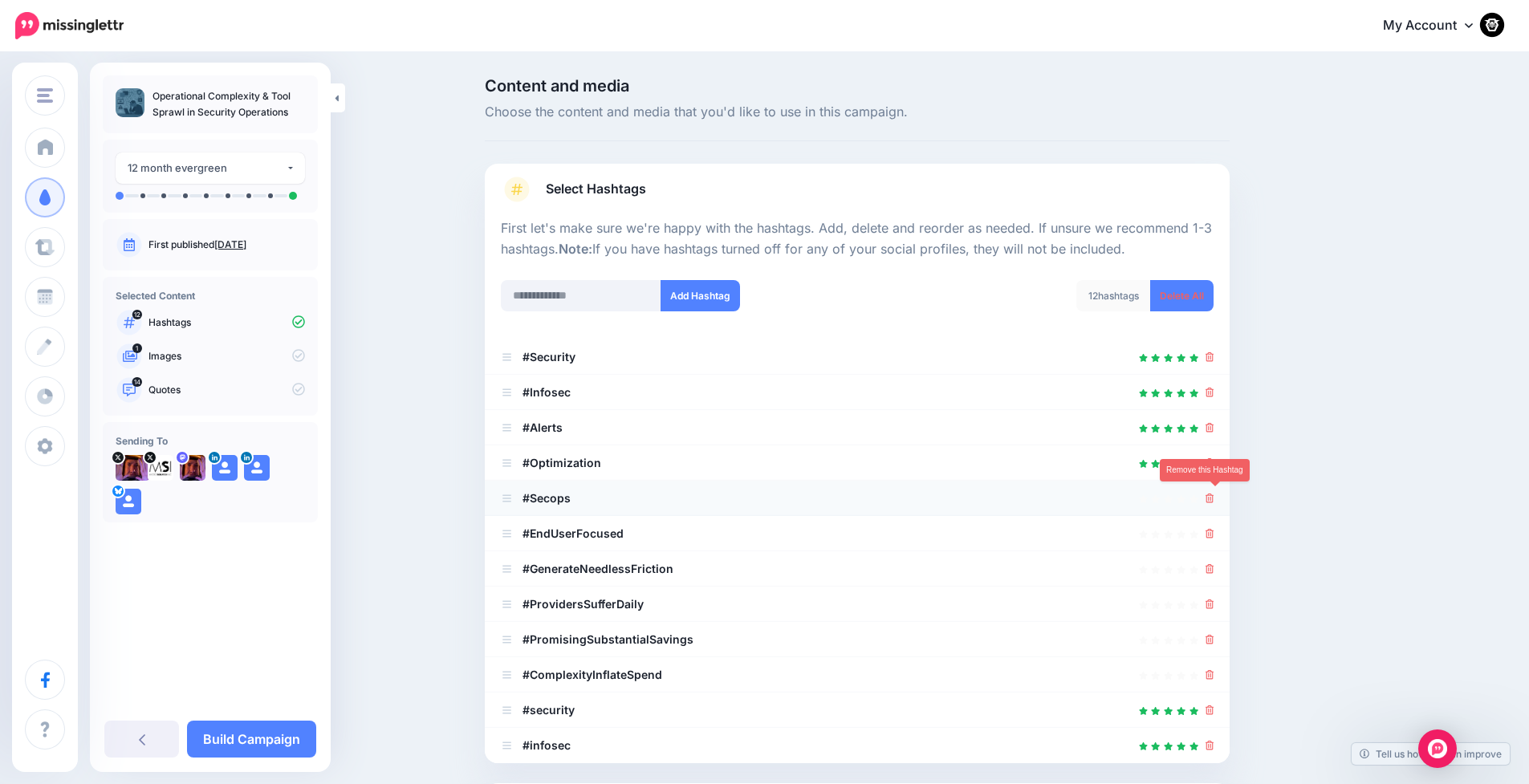
click at [1214, 497] on icon at bounding box center [1210, 498] width 9 height 9
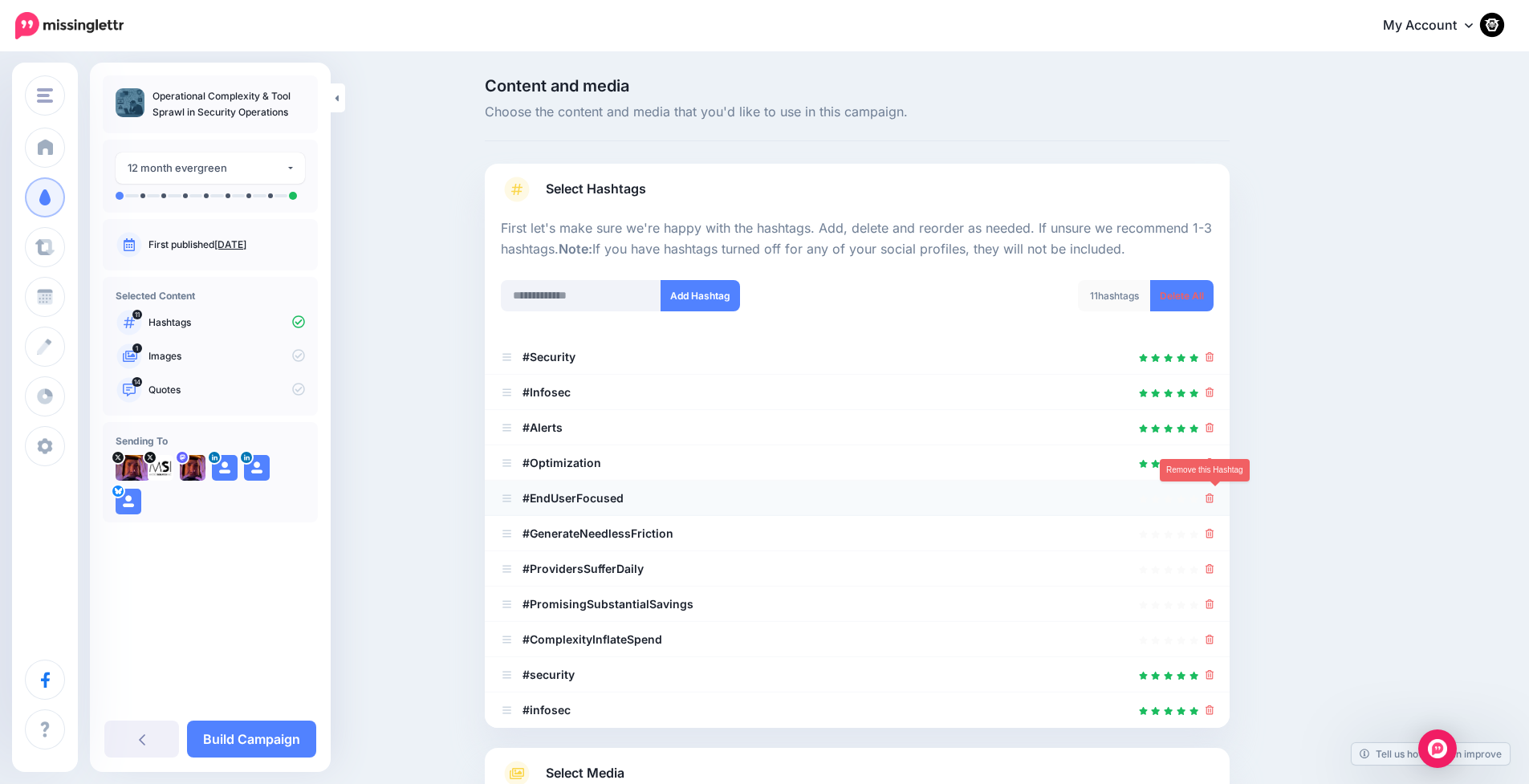
click at [1214, 497] on icon at bounding box center [1210, 498] width 9 height 9
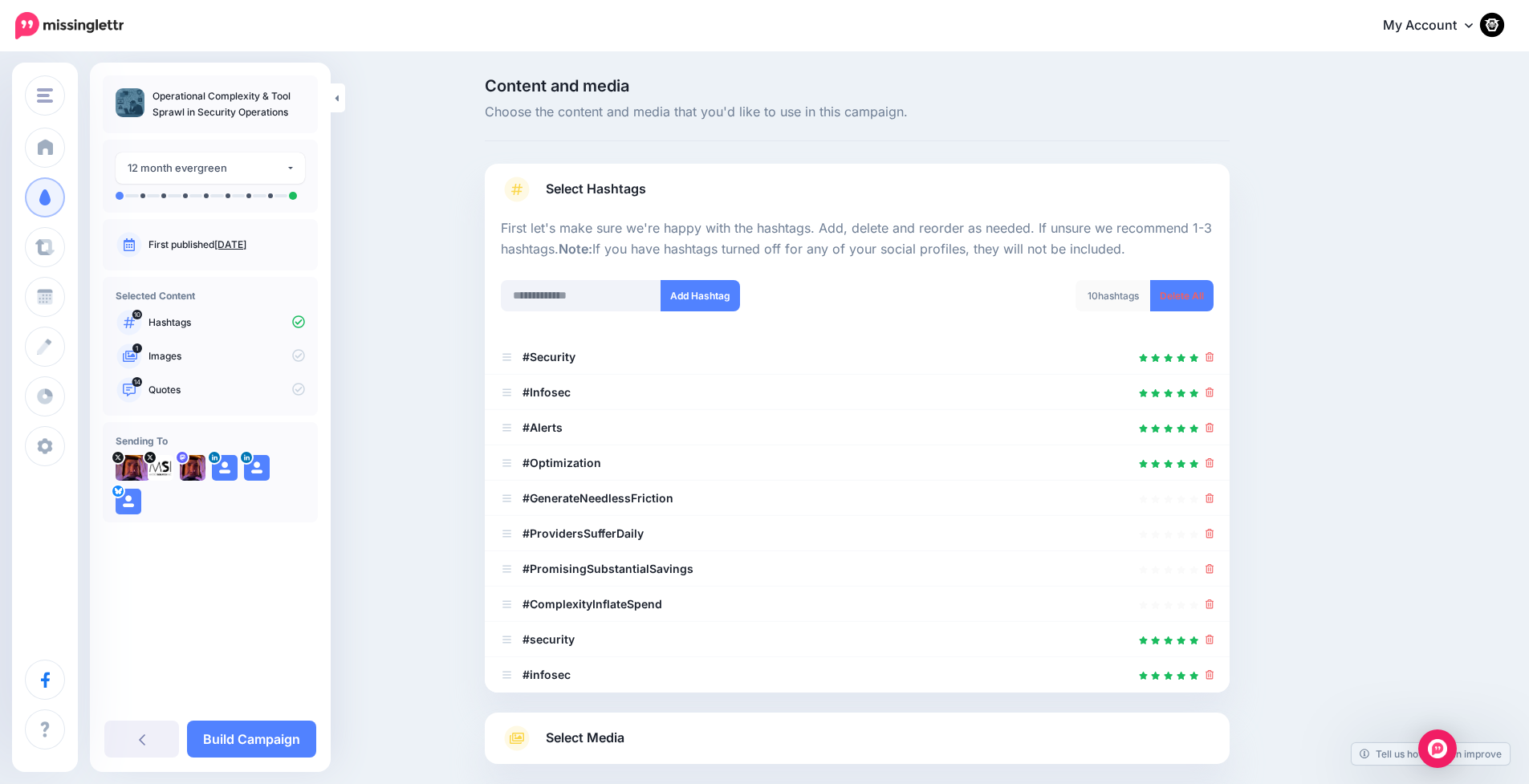
click at [1214, 497] on icon at bounding box center [1210, 498] width 9 height 9
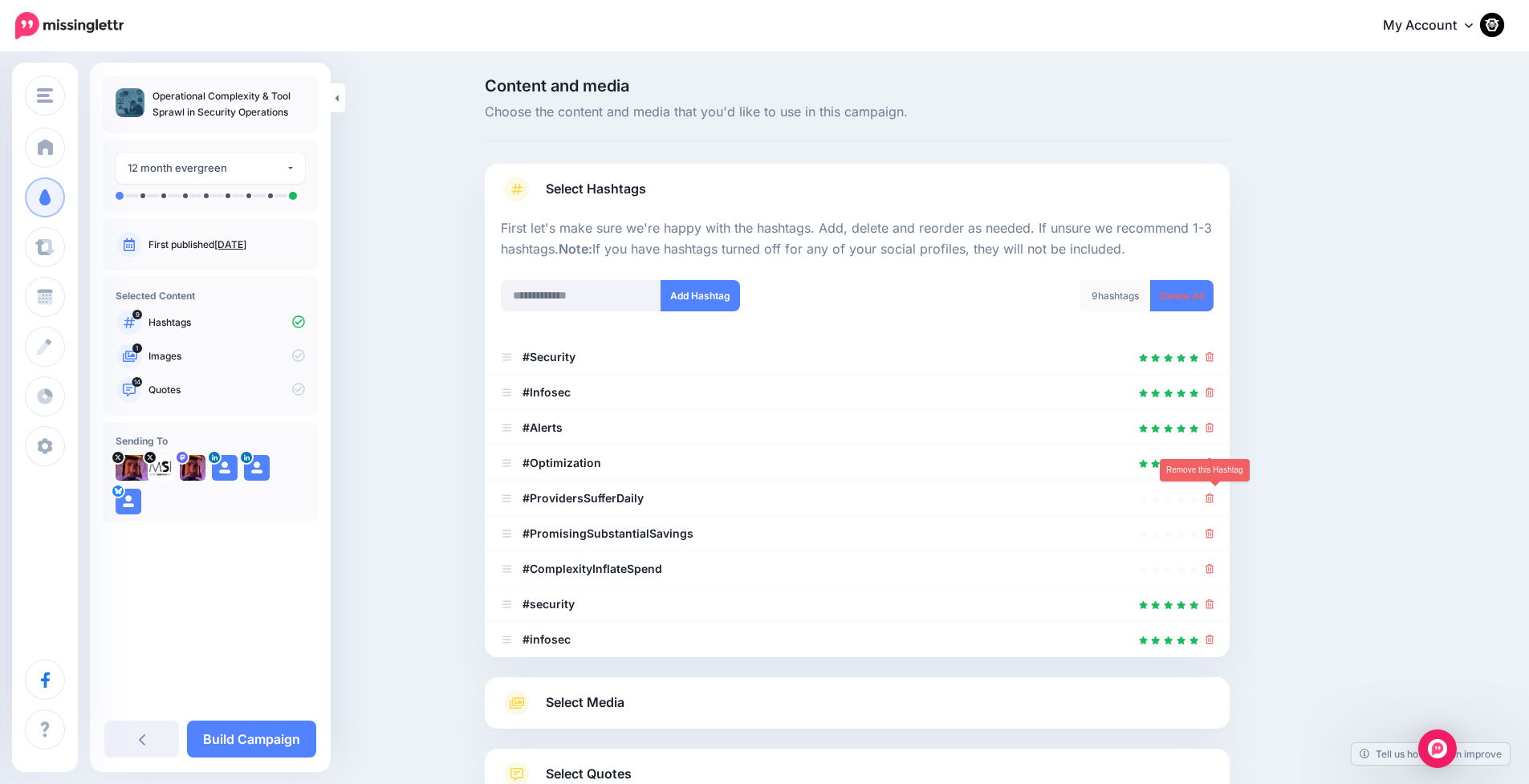
click at [1214, 497] on icon at bounding box center [1210, 498] width 9 height 9
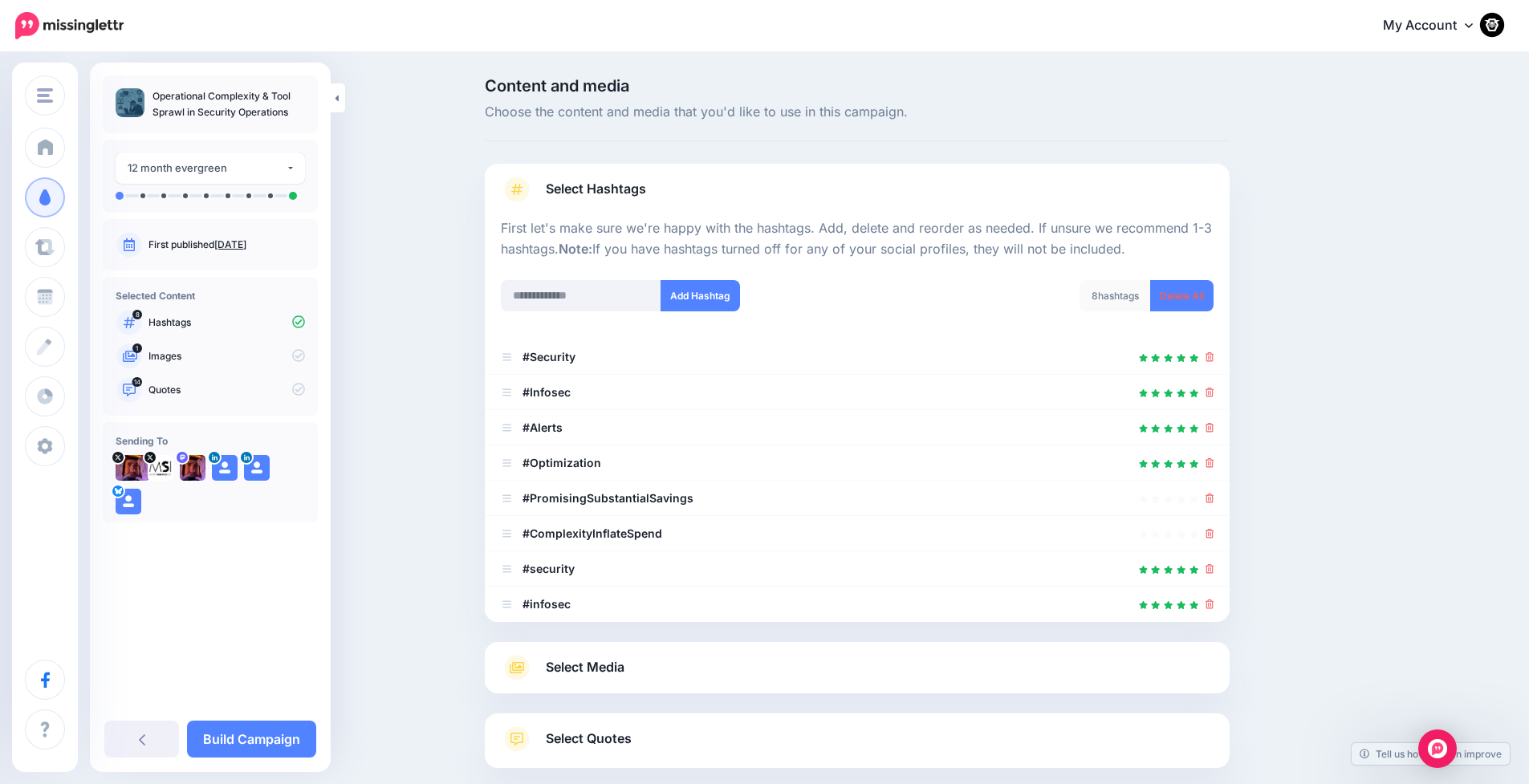
click at [1214, 497] on icon at bounding box center [1210, 498] width 9 height 9
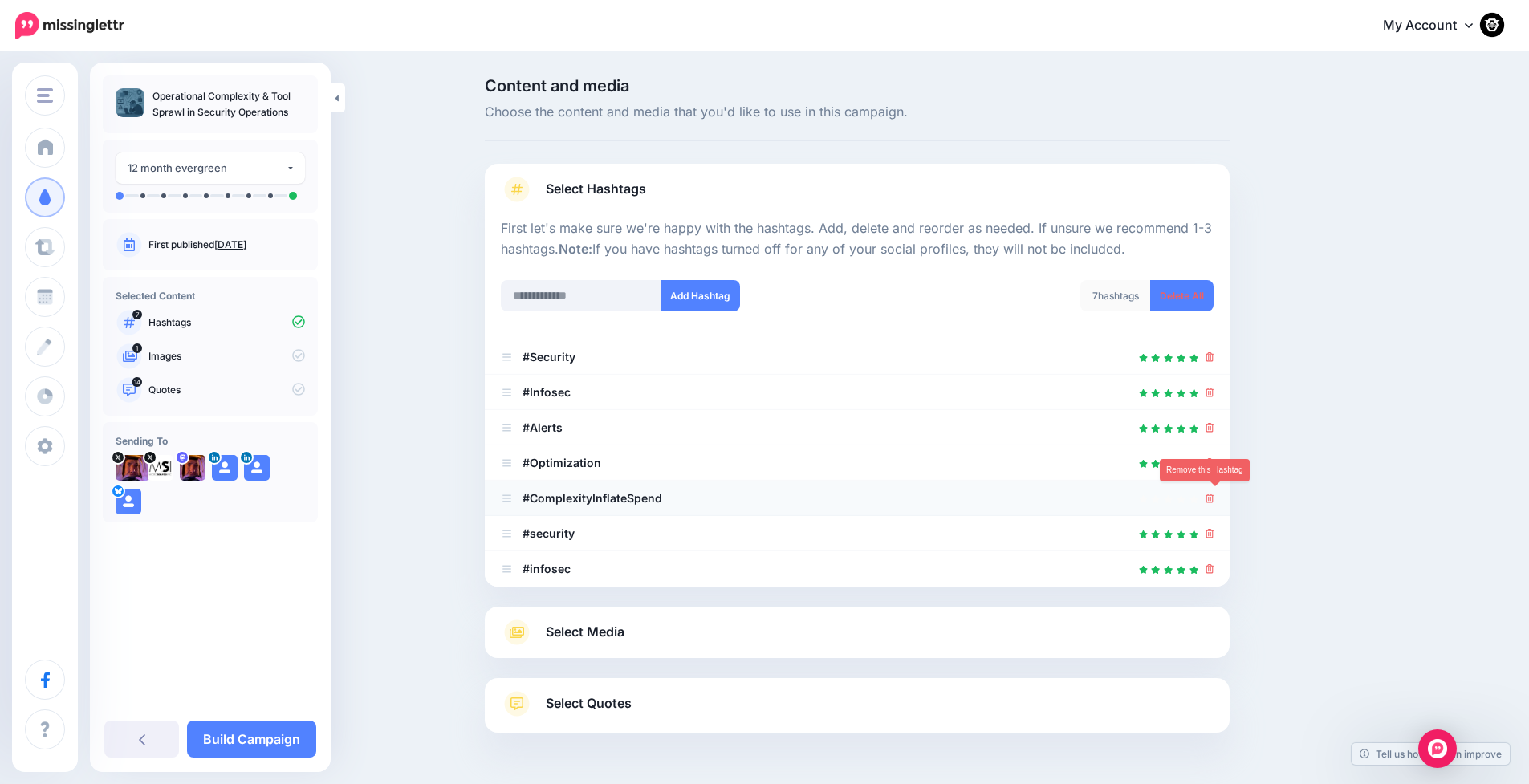
click at [1214, 497] on icon at bounding box center [1210, 498] width 9 height 9
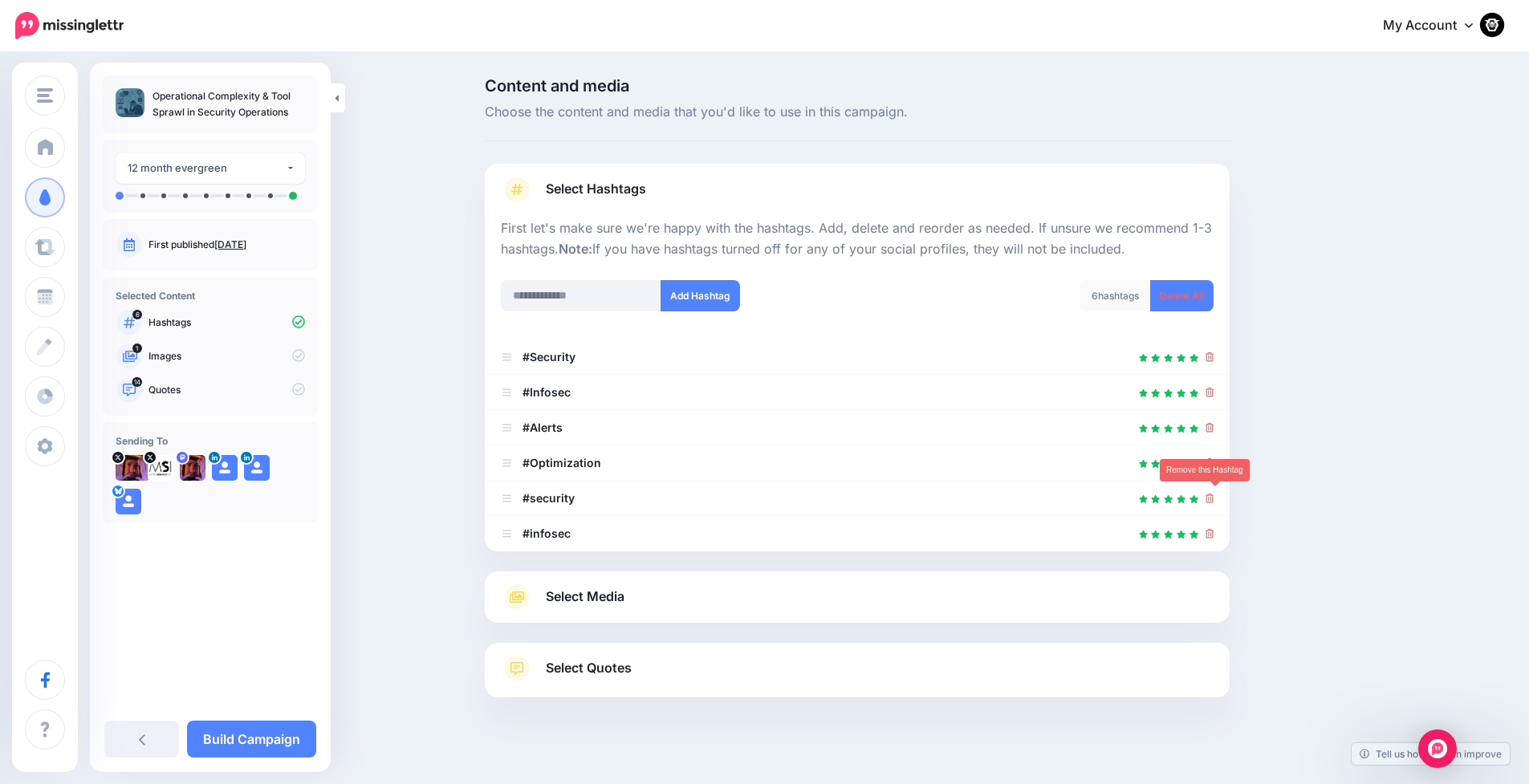
click at [1214, 497] on icon at bounding box center [1210, 498] width 9 height 9
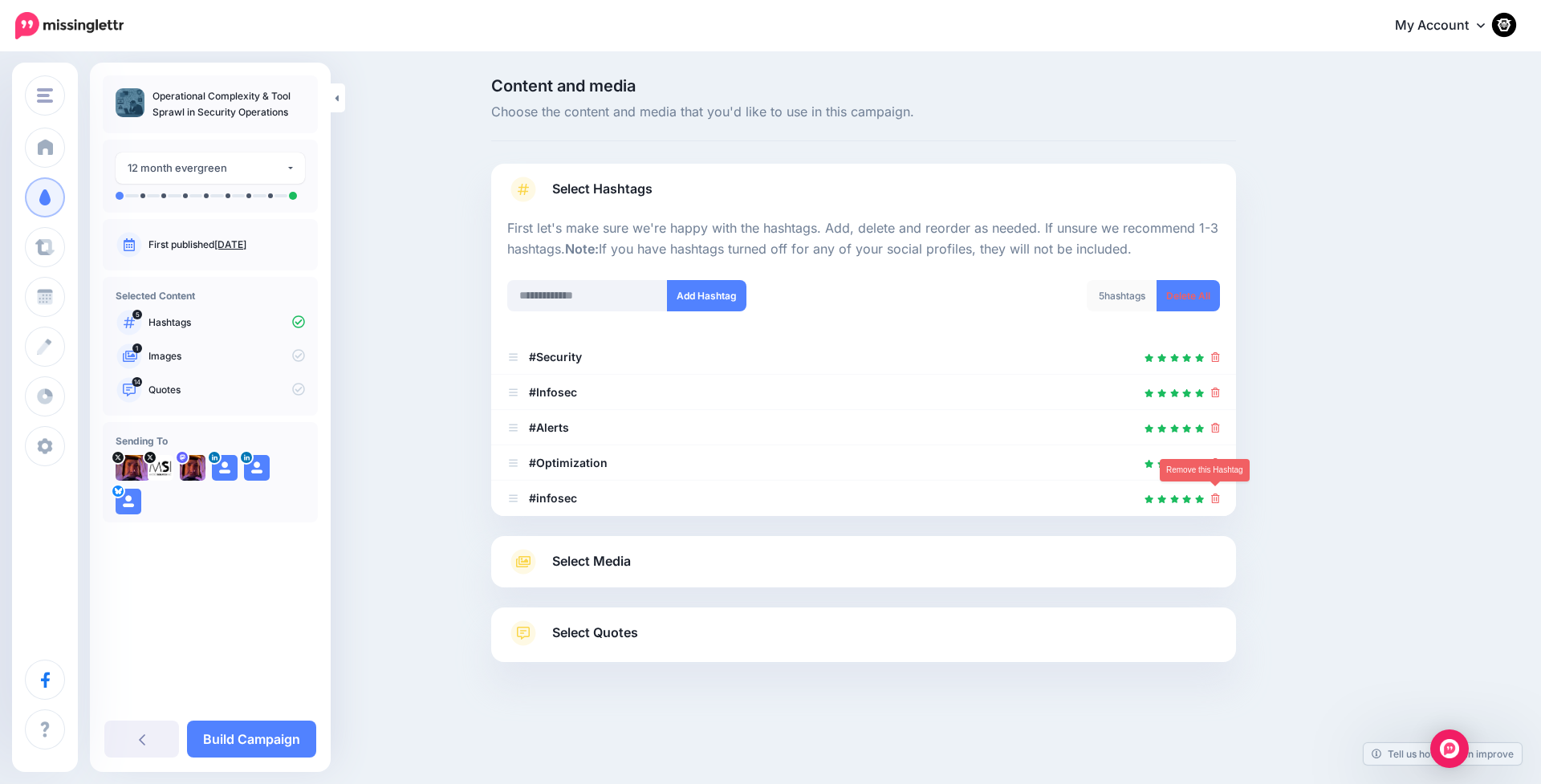
click at [1217, 497] on icon at bounding box center [1215, 498] width 9 height 9
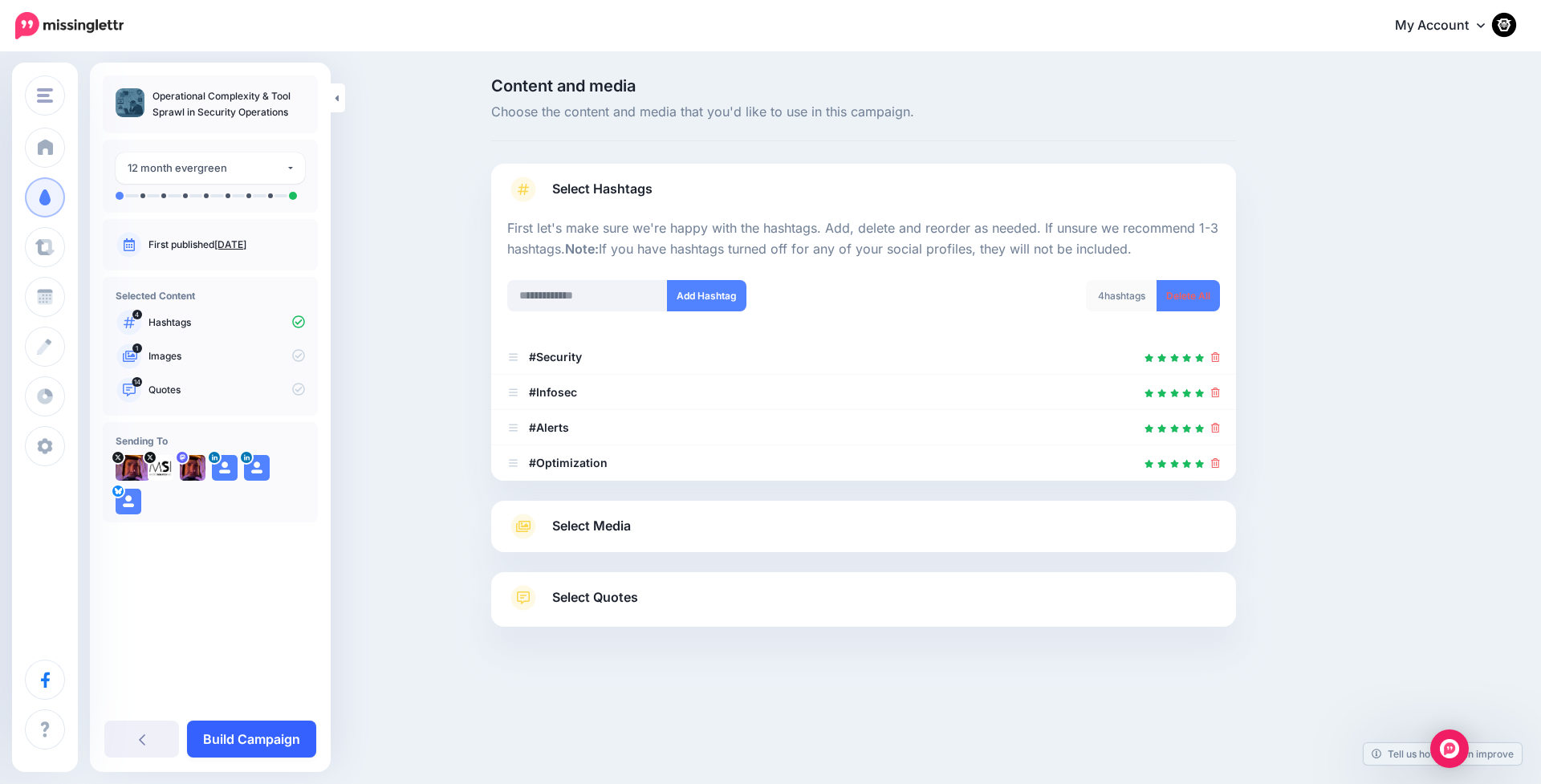
click at [229, 739] on link "Build Campaign" at bounding box center [252, 739] width 129 height 37
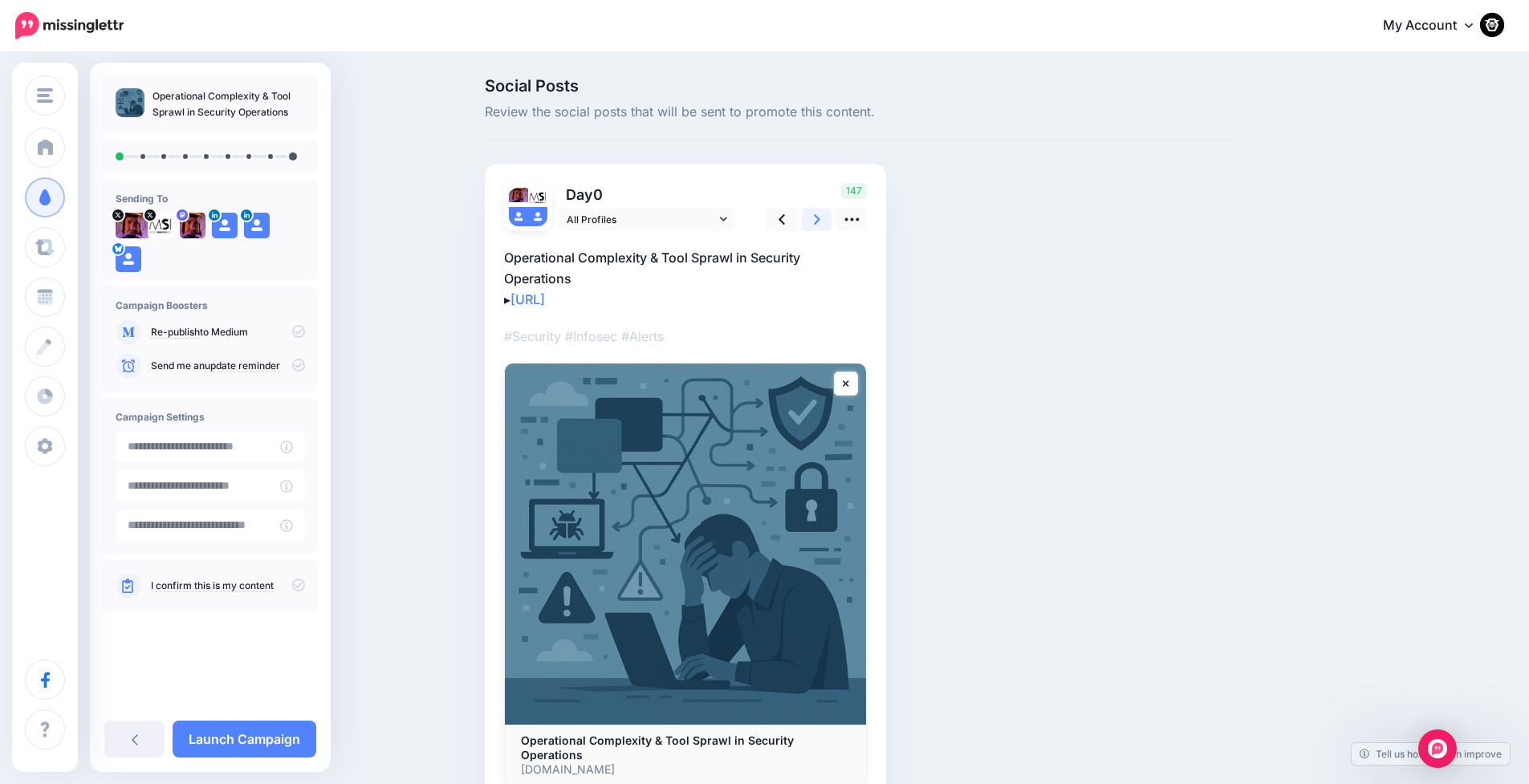
click at [817, 220] on link at bounding box center [817, 219] width 30 height 23
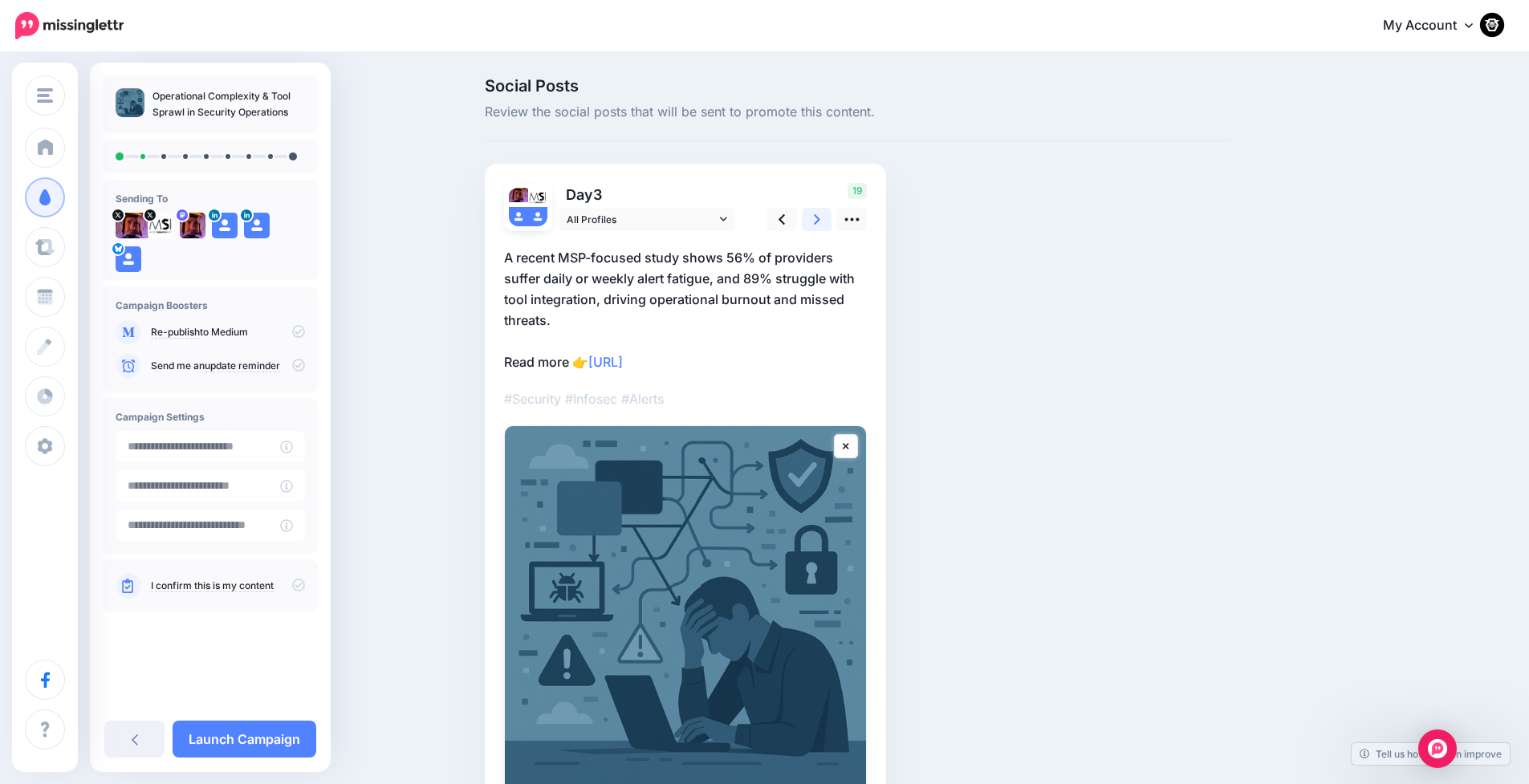
click at [817, 220] on link at bounding box center [817, 219] width 30 height 23
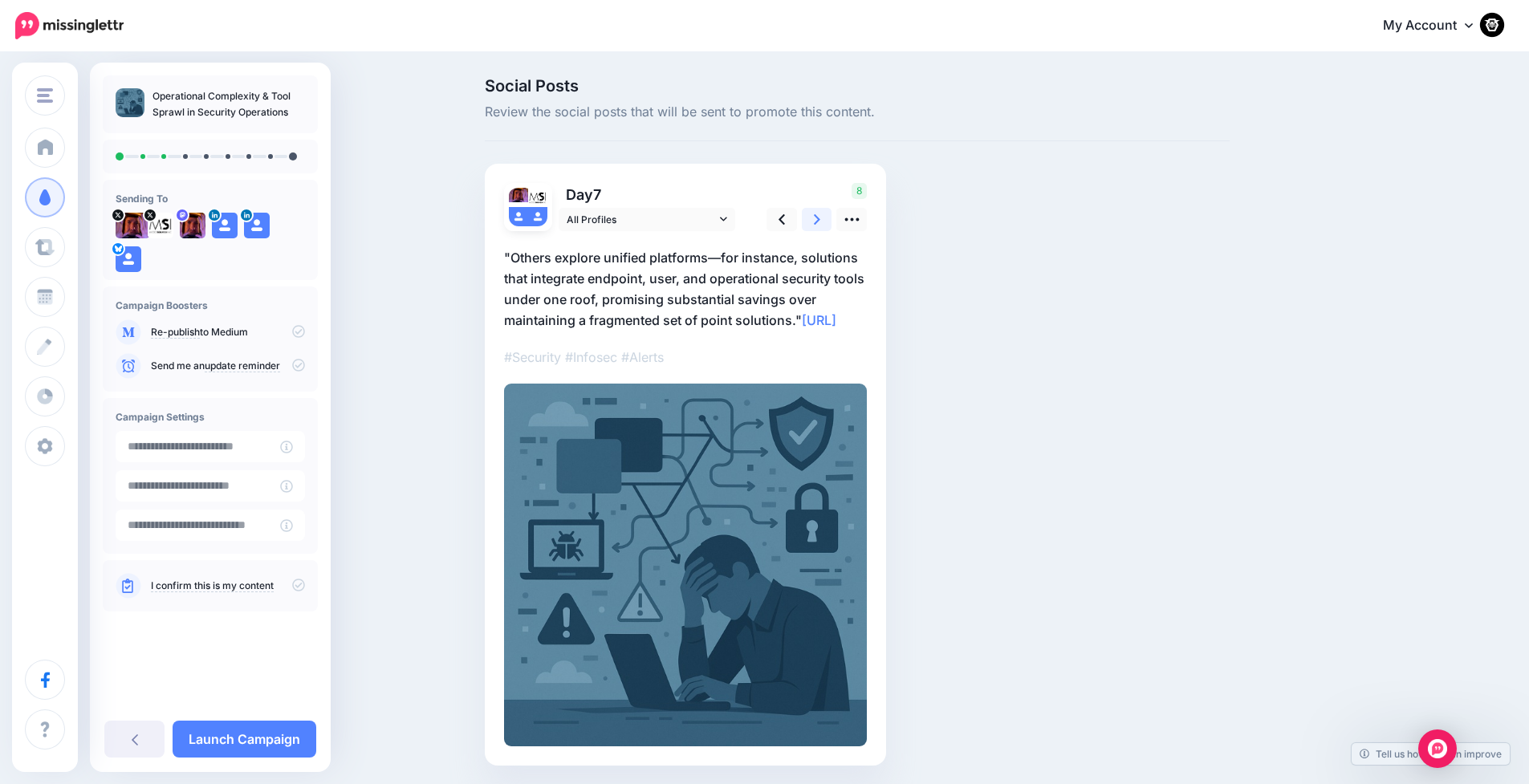
click at [817, 220] on link at bounding box center [817, 219] width 30 height 23
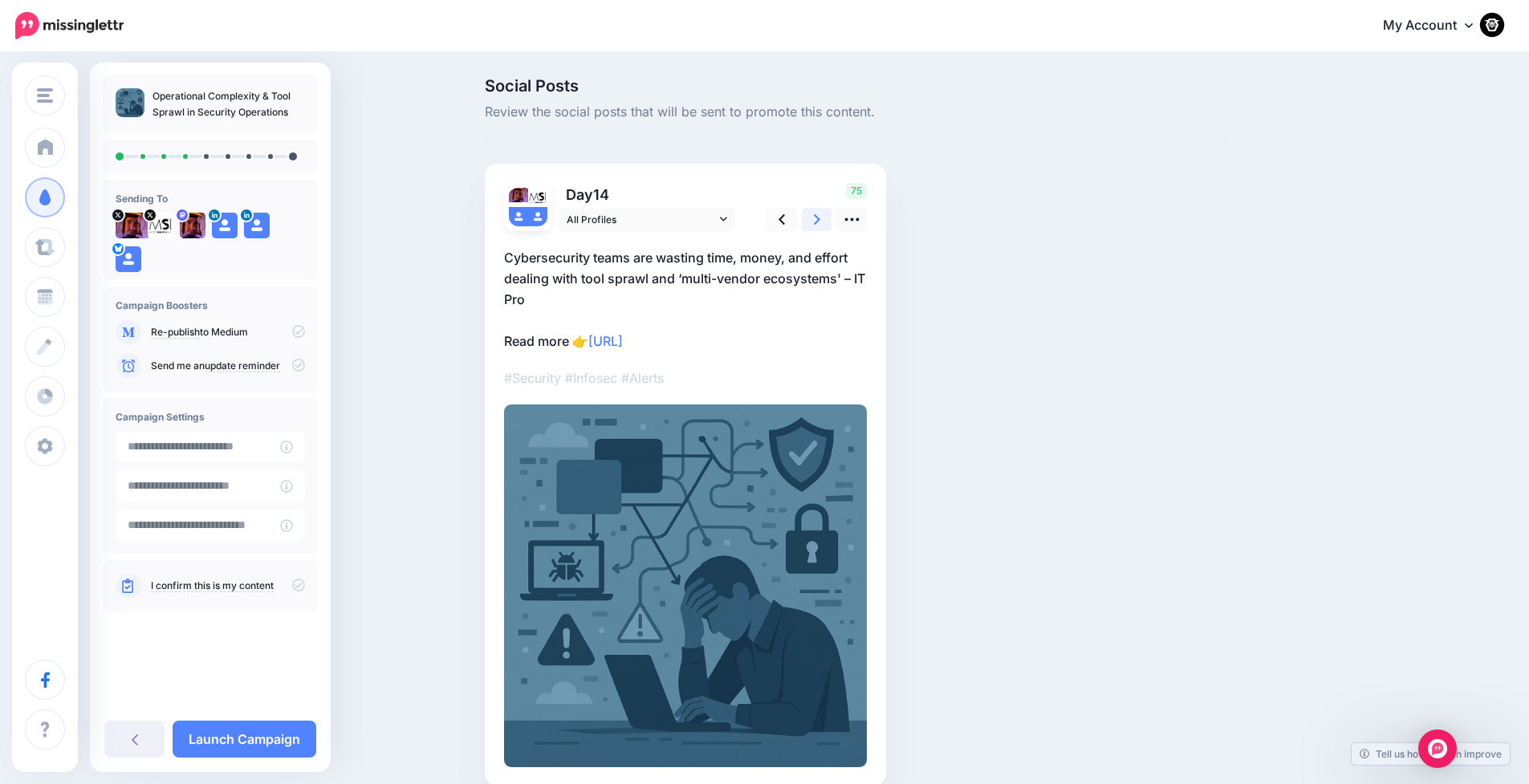
click at [817, 220] on link at bounding box center [817, 219] width 30 height 23
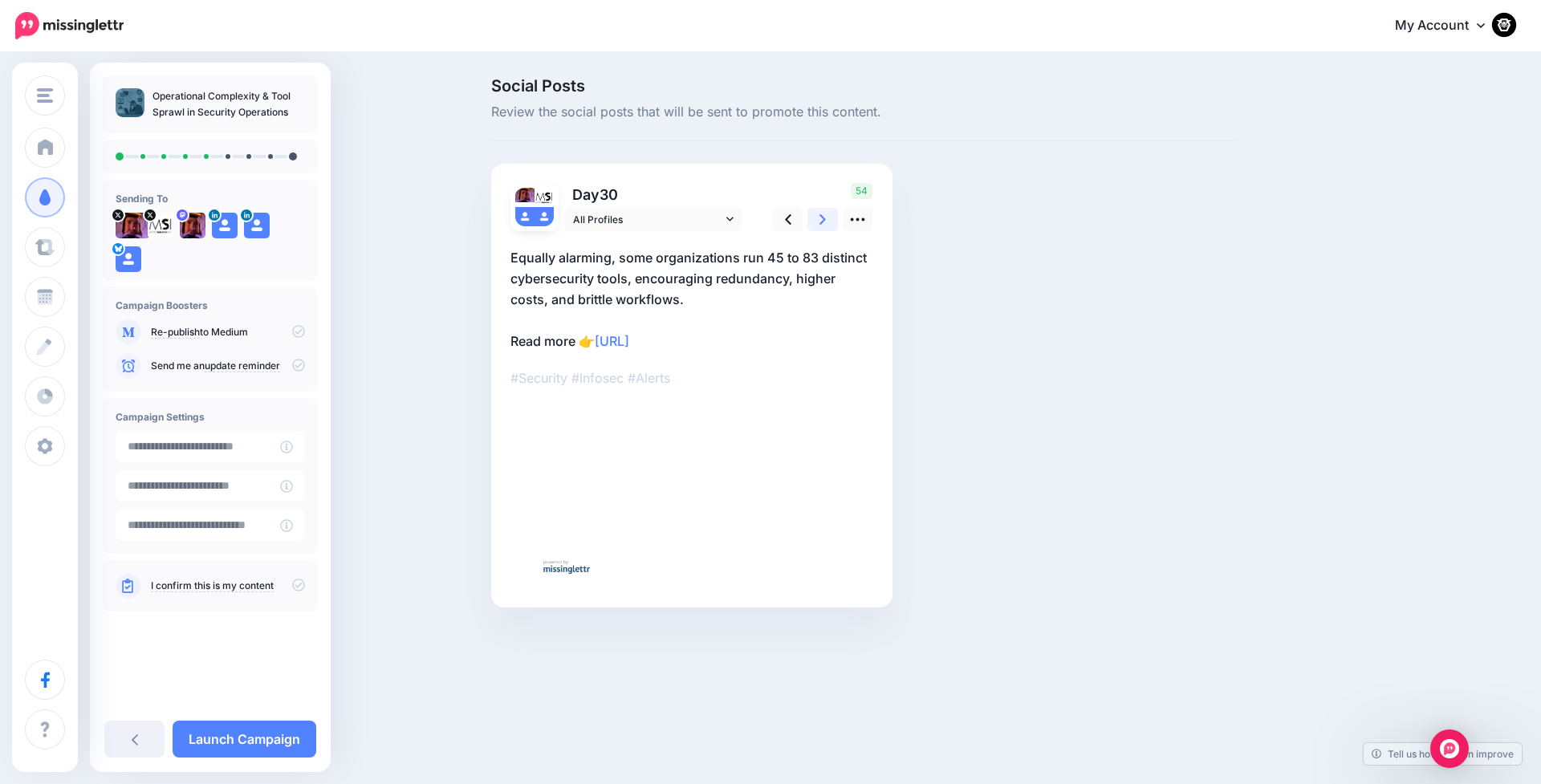
click at [817, 220] on link at bounding box center [822, 219] width 30 height 23
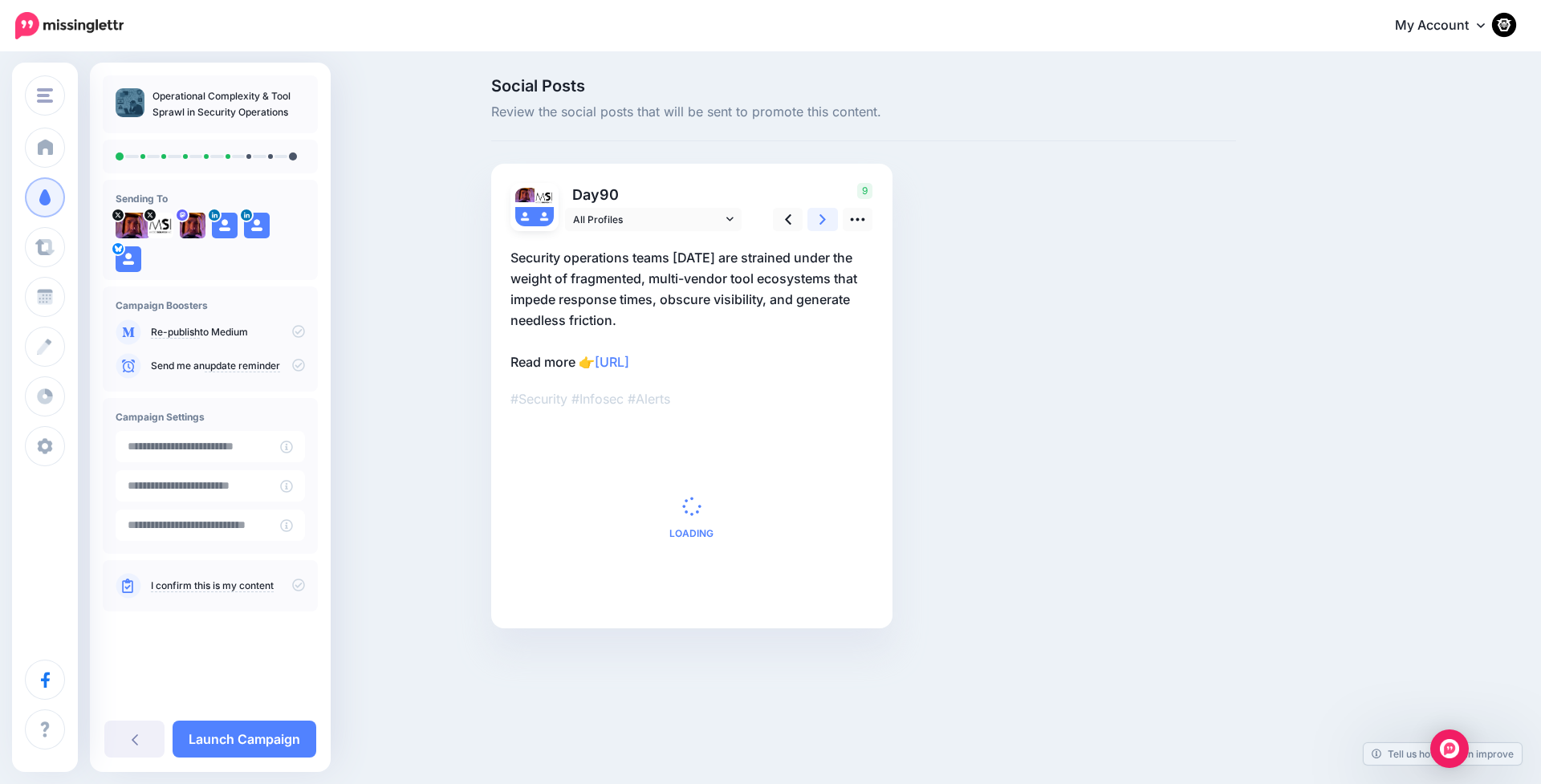
click at [817, 220] on link at bounding box center [822, 219] width 30 height 23
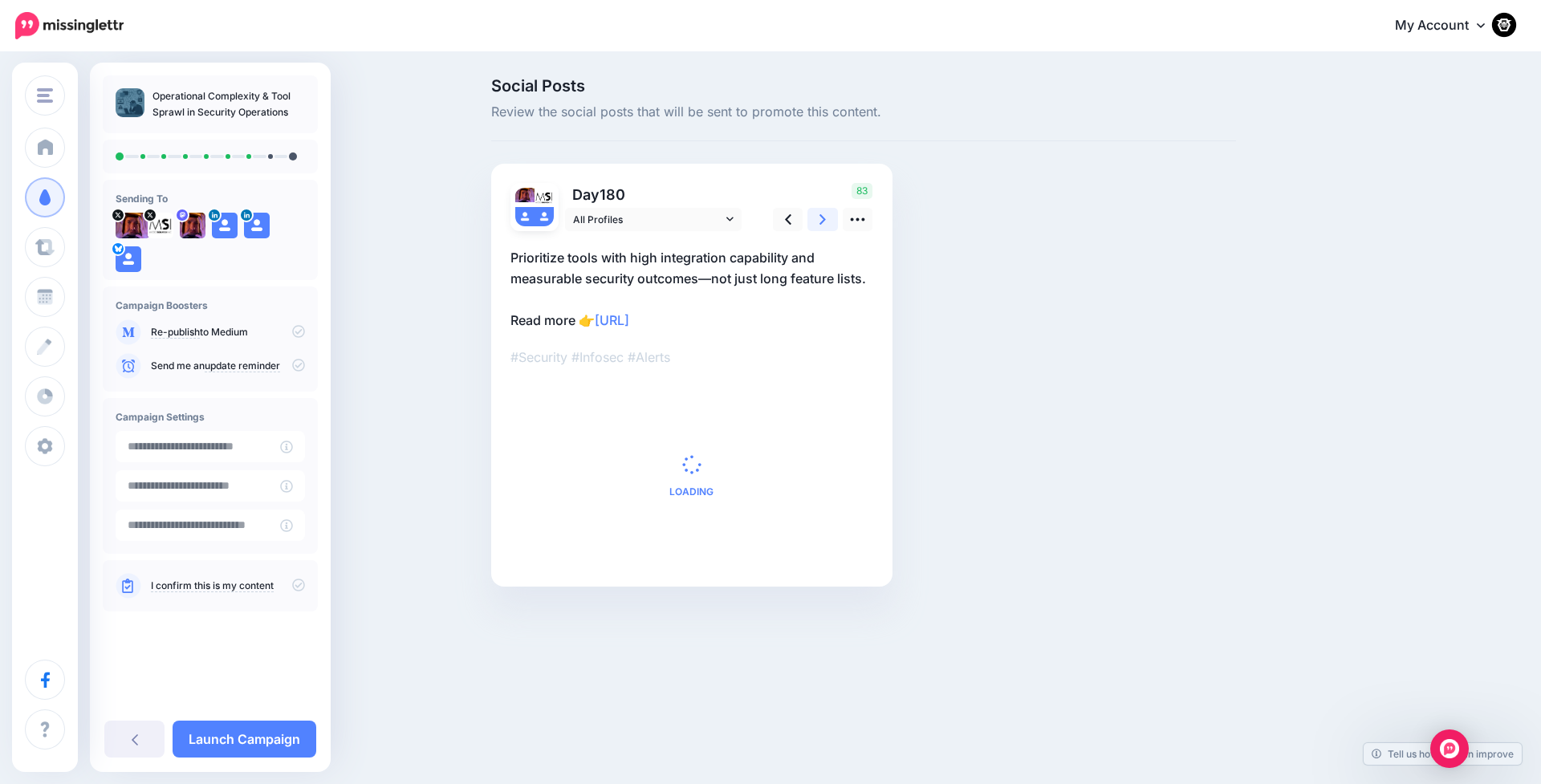
click at [817, 220] on link at bounding box center [822, 219] width 30 height 23
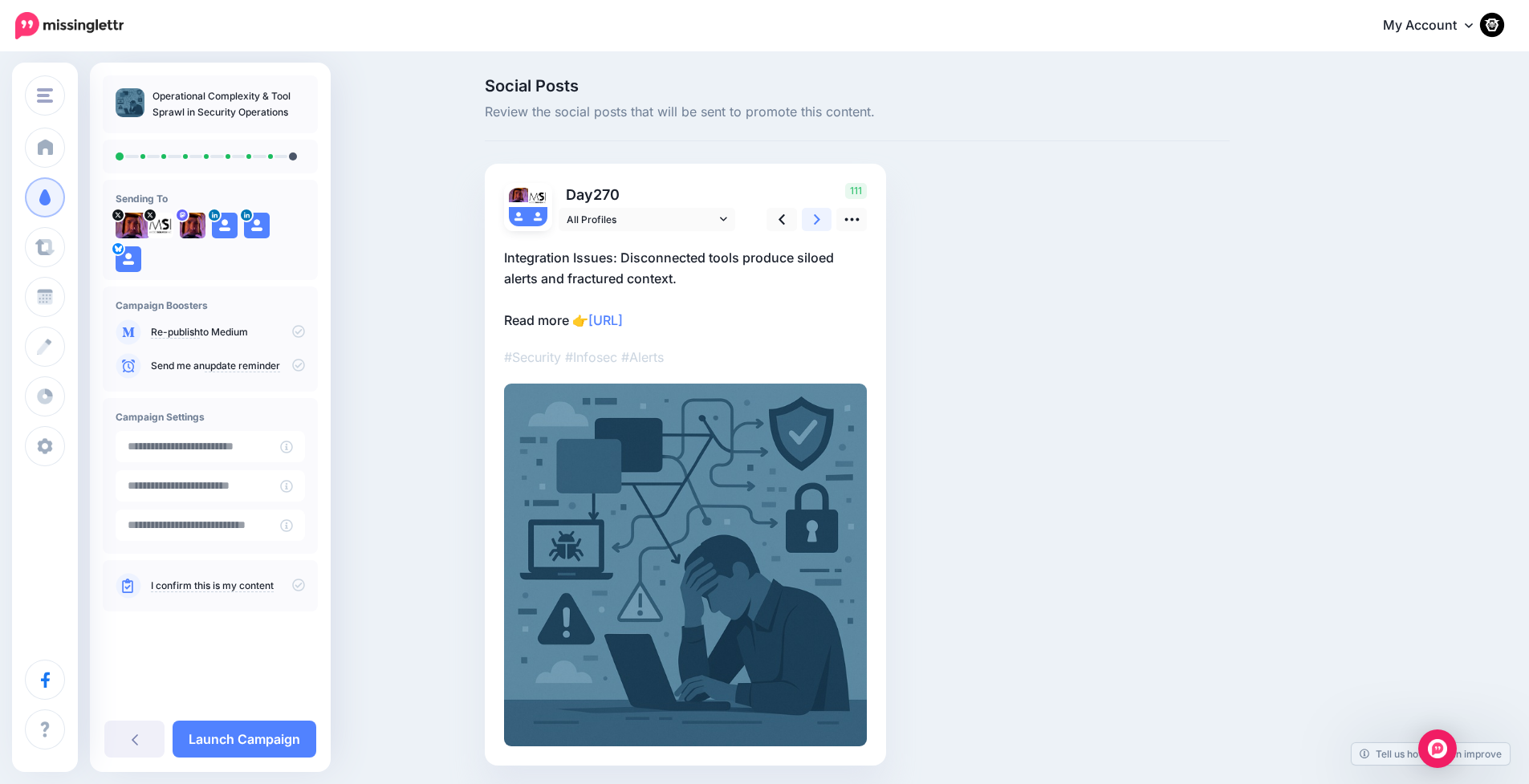
click at [817, 220] on link at bounding box center [817, 219] width 30 height 23
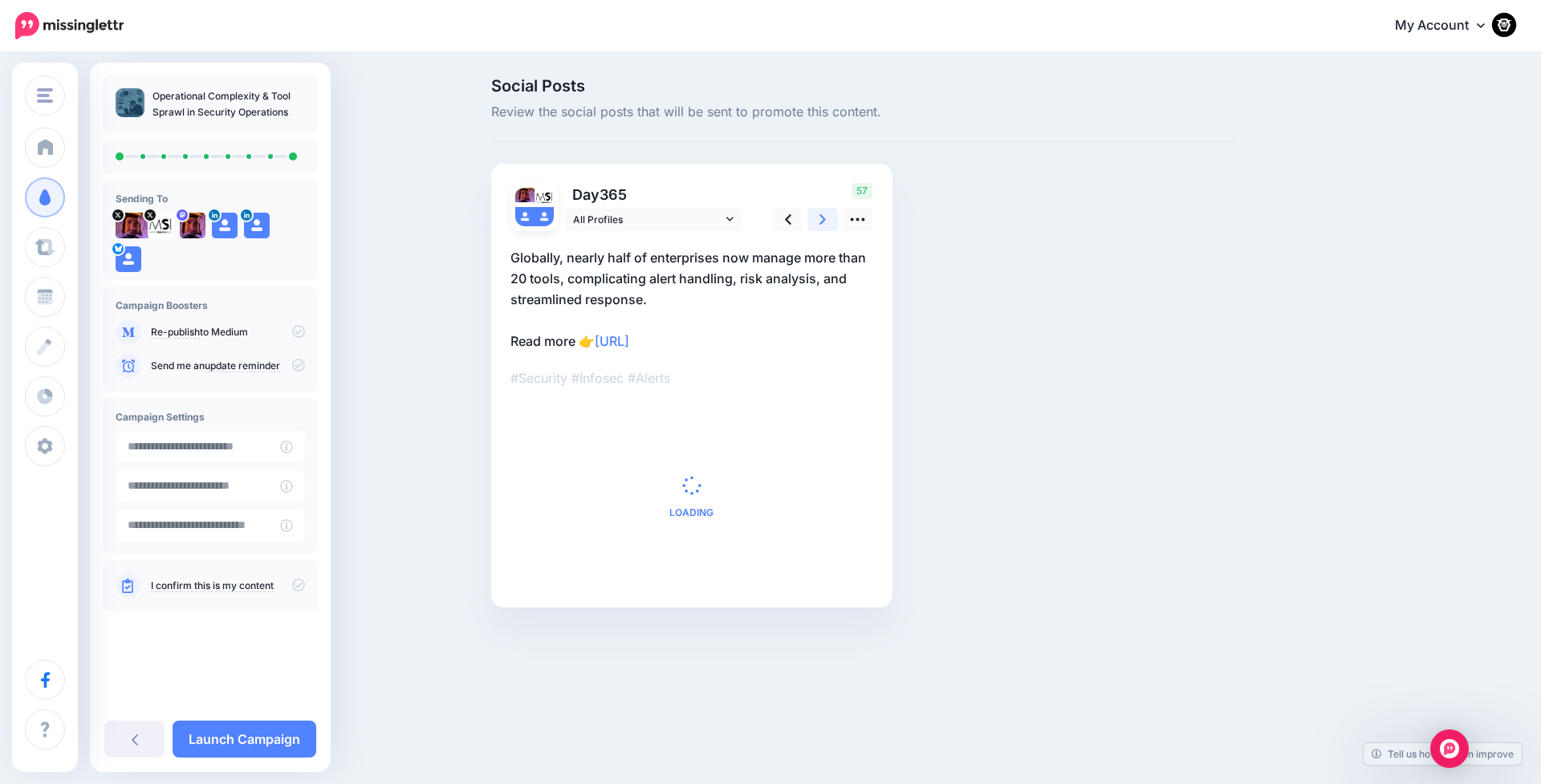
click at [817, 220] on link at bounding box center [822, 219] width 30 height 23
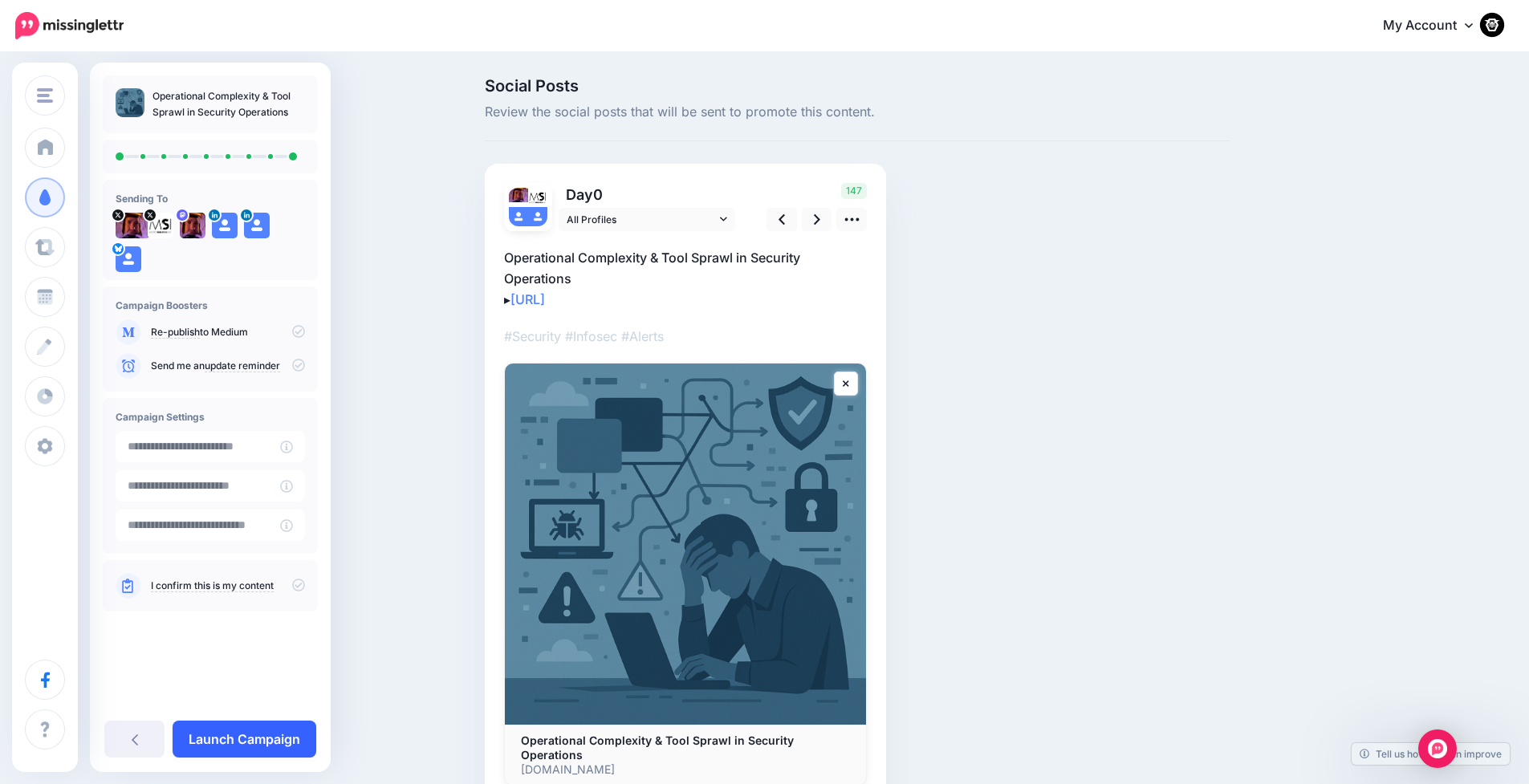
click at [256, 735] on link "Launch Campaign" at bounding box center [245, 739] width 144 height 37
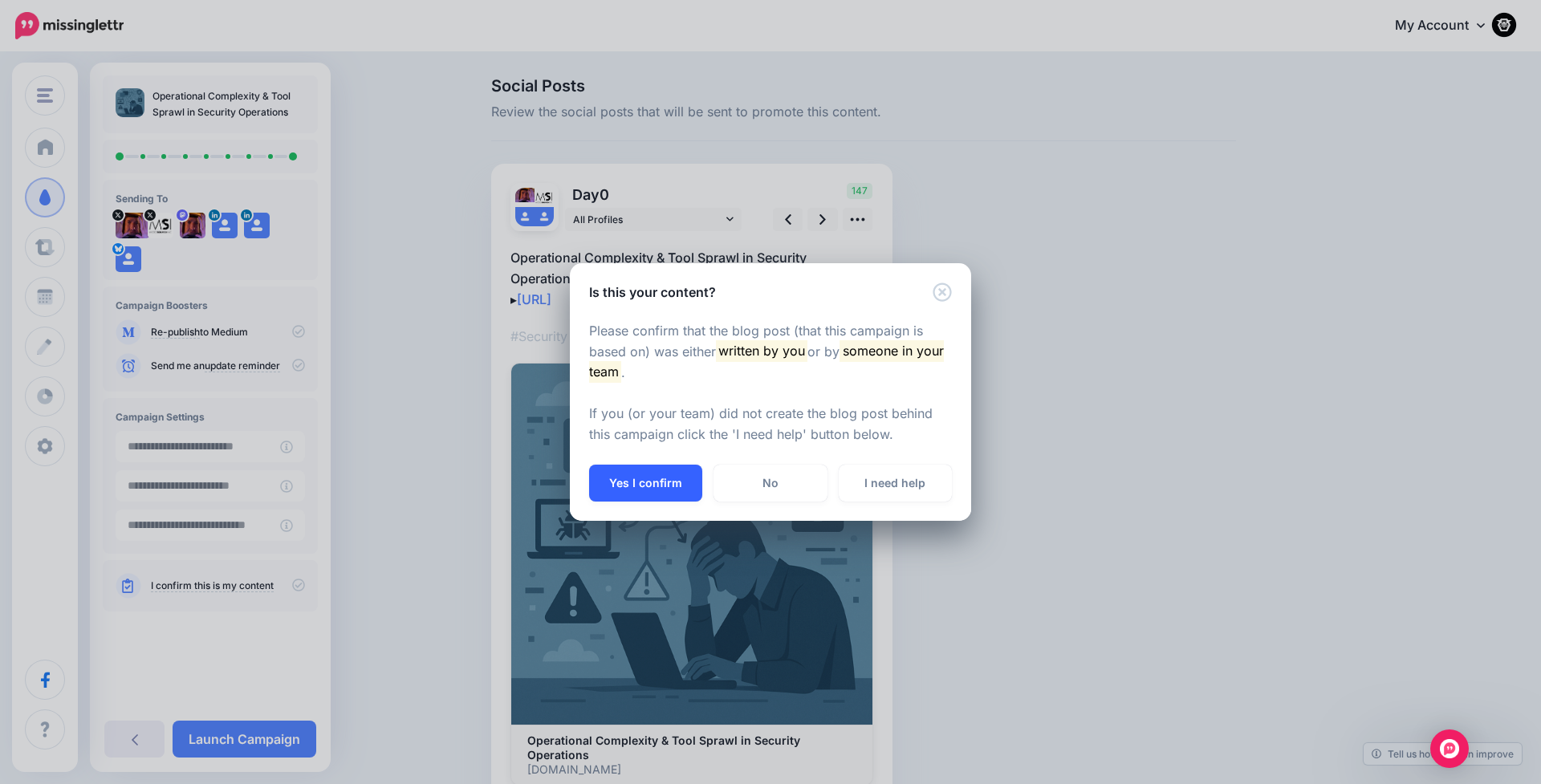
click at [639, 474] on button "Yes I confirm" at bounding box center [645, 483] width 113 height 37
